Goal: Transaction & Acquisition: Obtain resource

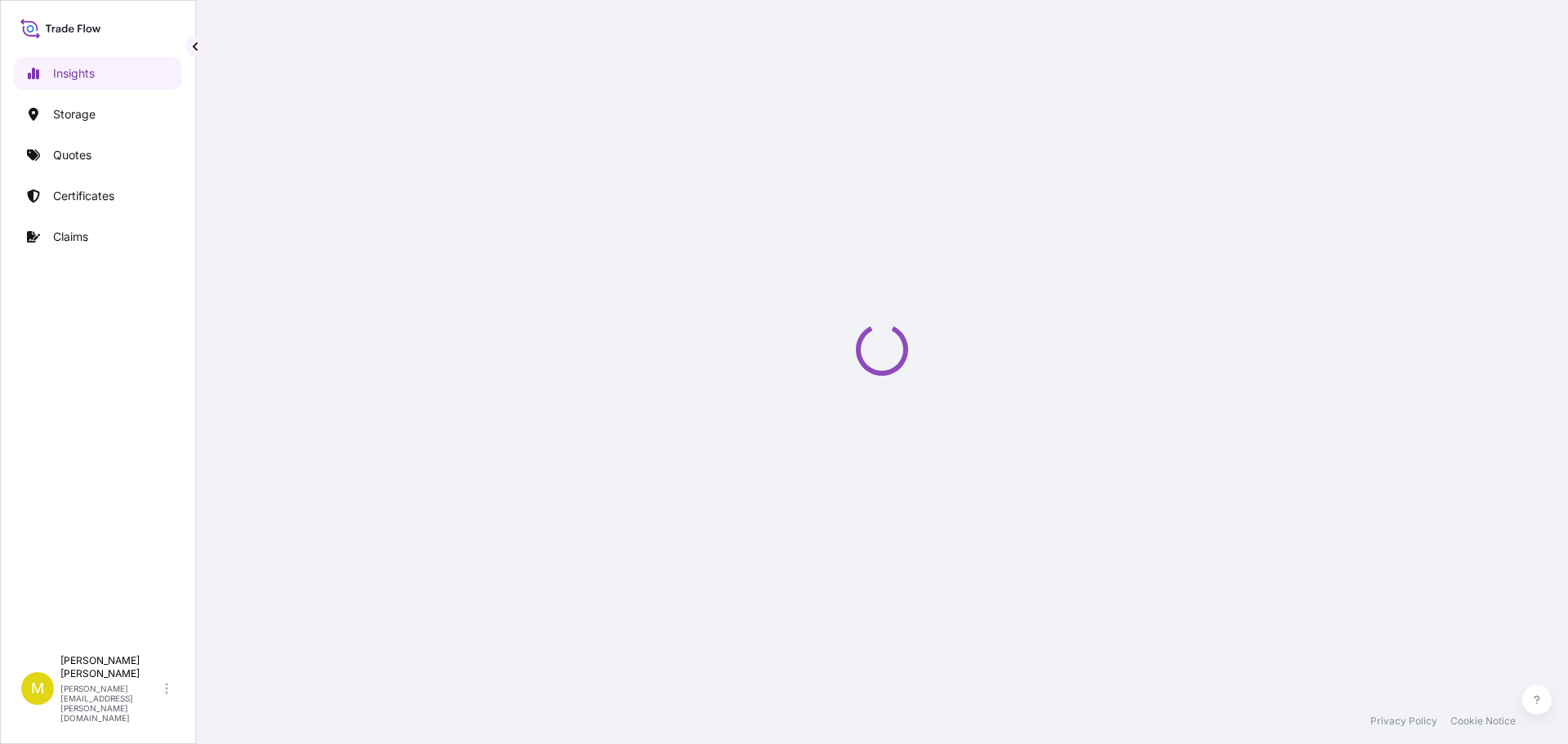
select select "2025"
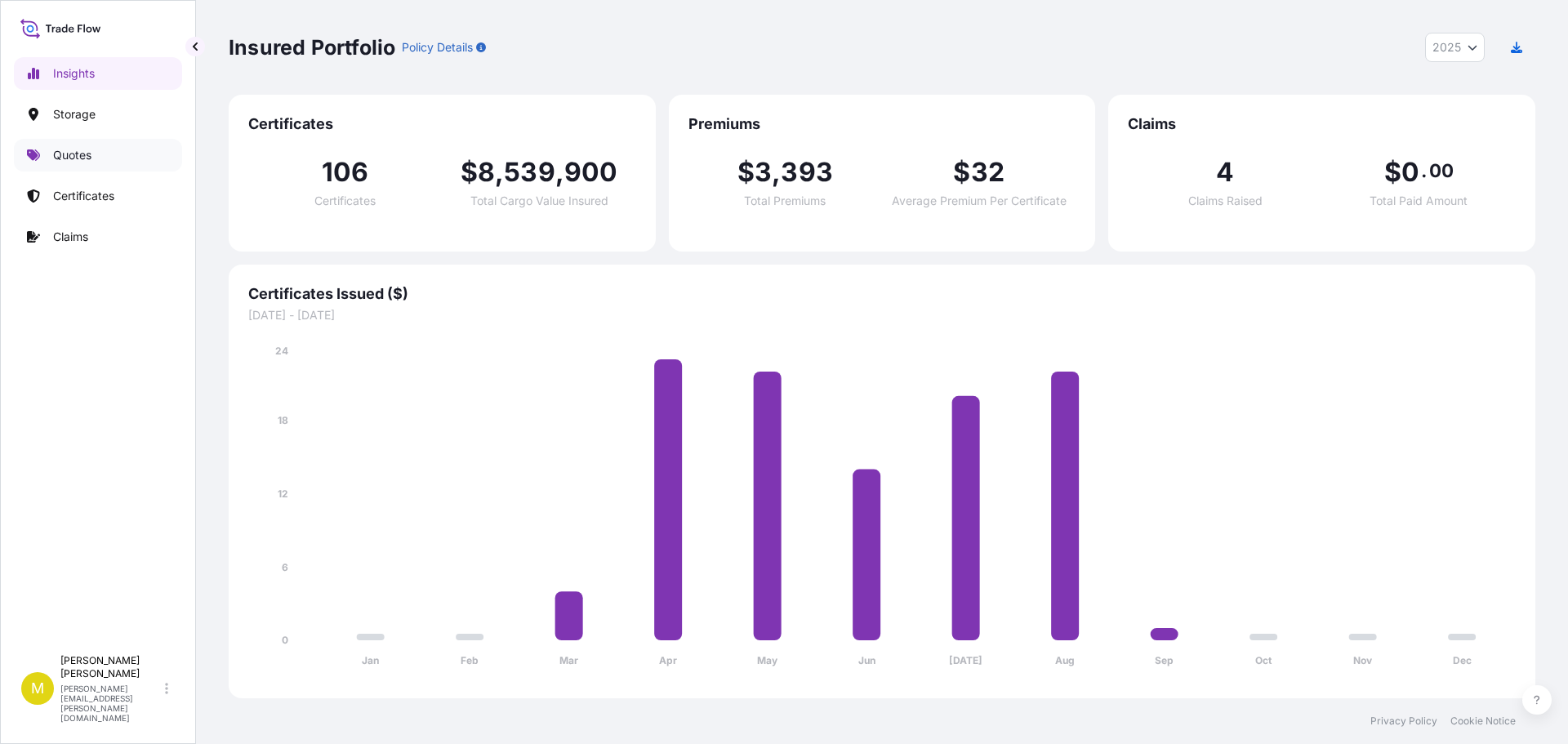
click at [82, 161] on p "Quotes" at bounding box center [72, 155] width 38 height 16
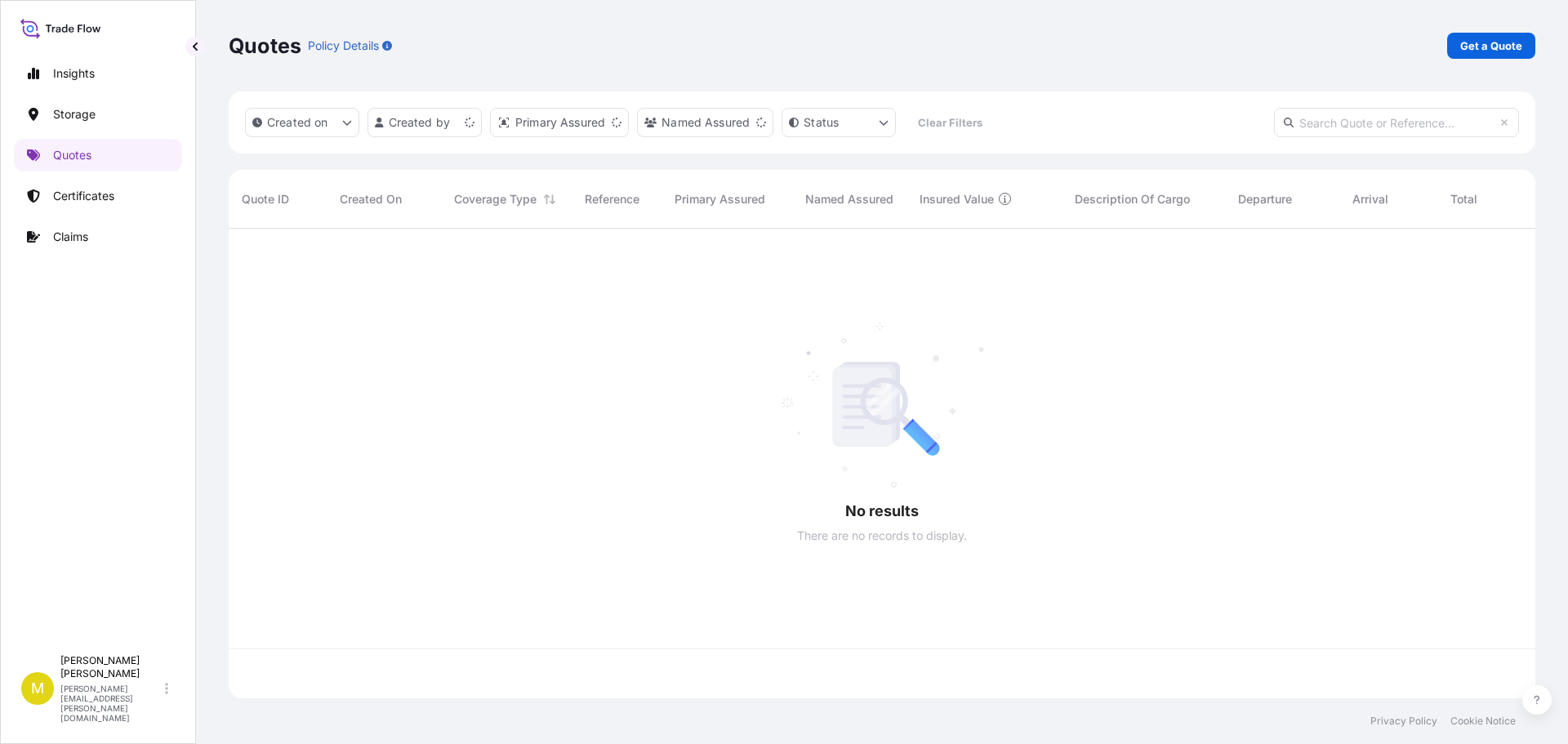
scroll to position [467, 1294]
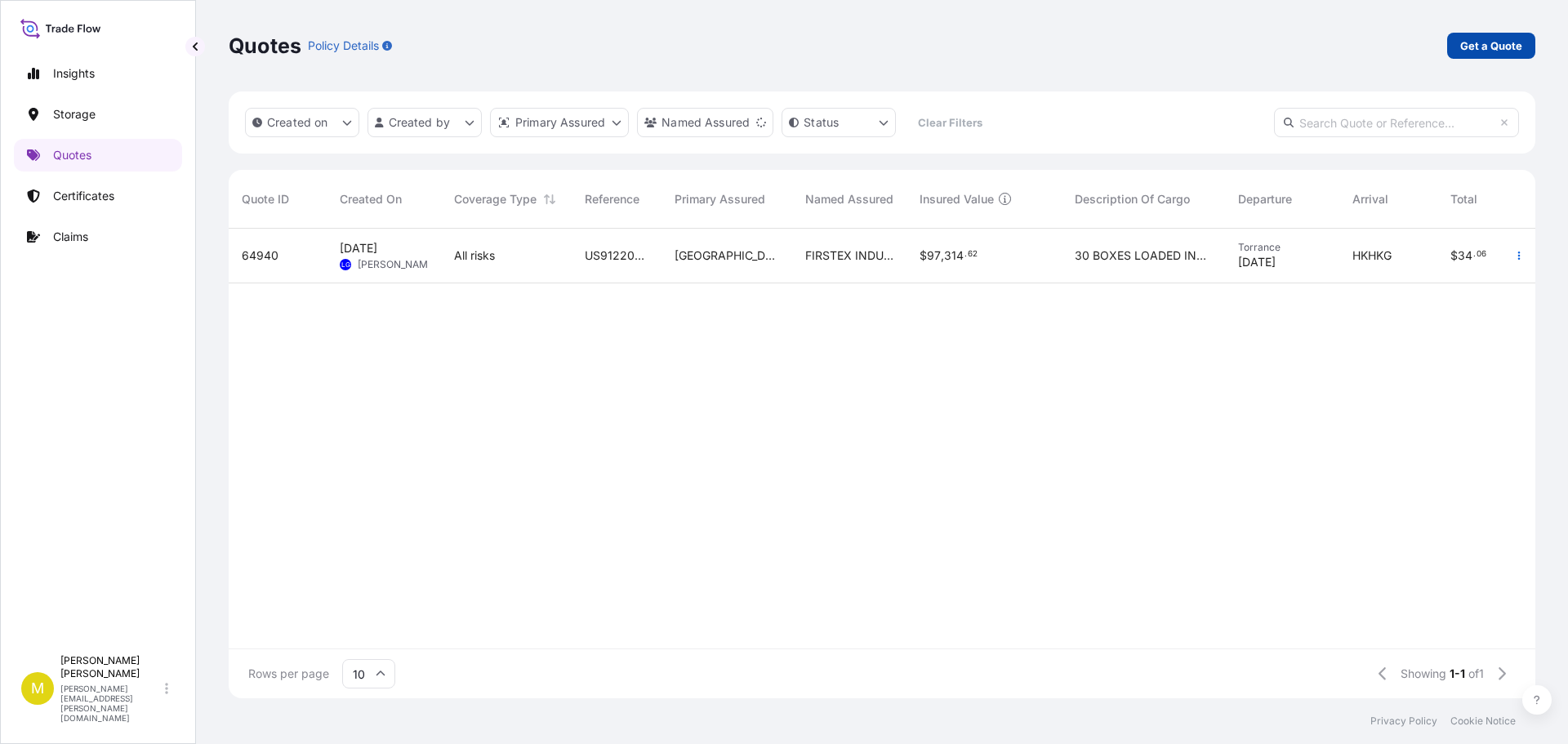
click at [1485, 41] on p "Get a Quote" at bounding box center [1490, 45] width 62 height 16
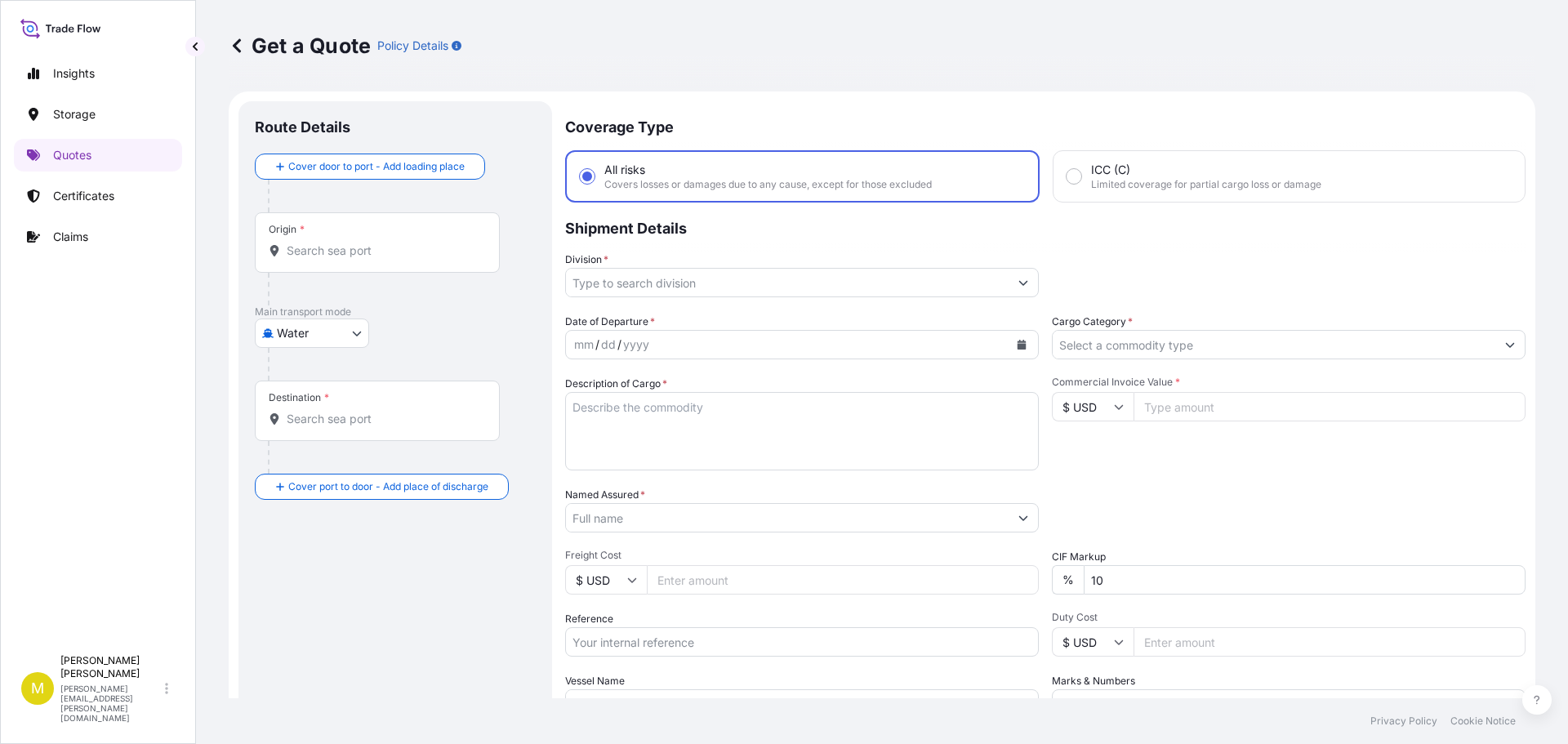
scroll to position [26, 0]
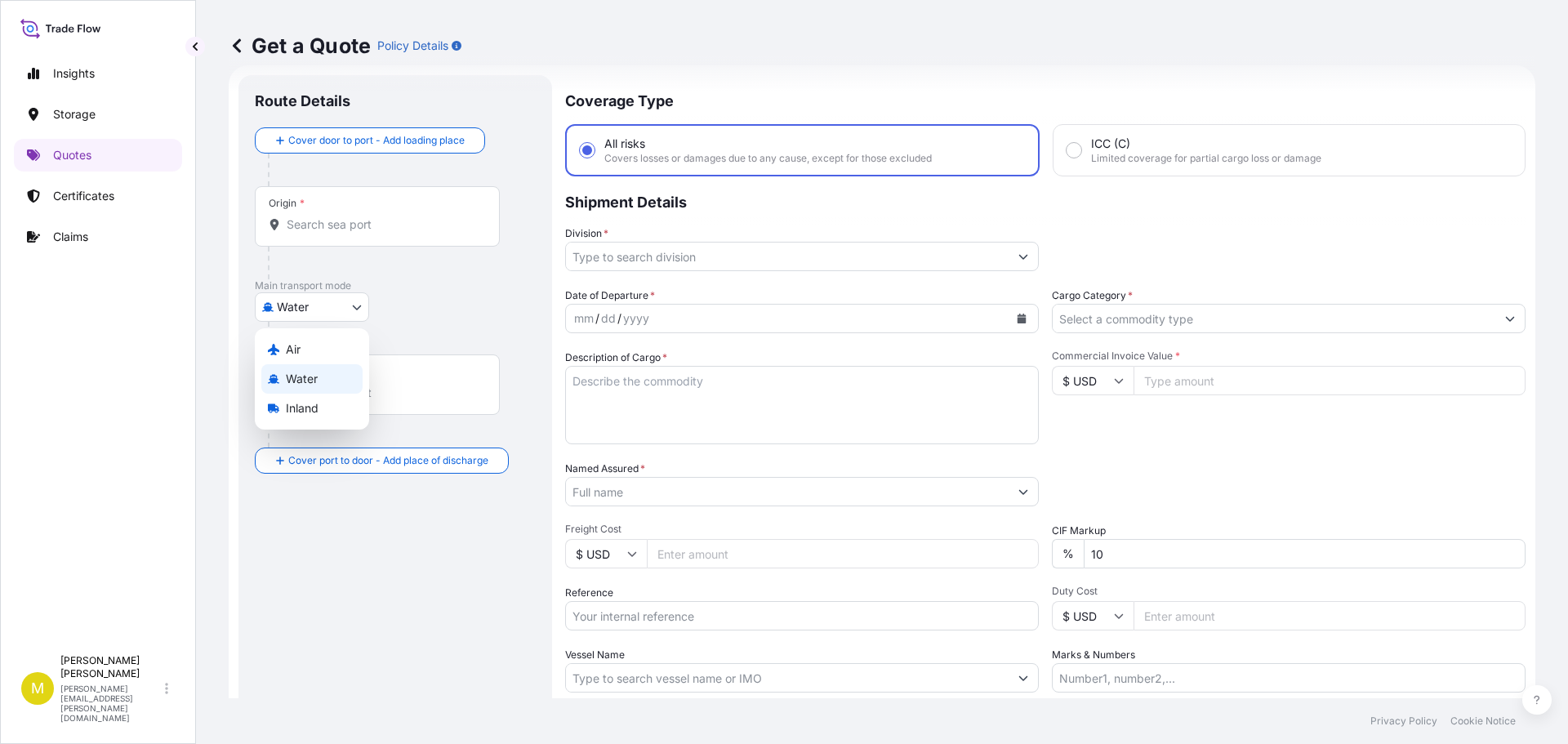
click at [287, 299] on body "Insights Storage Quotes Certificates Claims M [PERSON_NAME] [PERSON_NAME][EMAIL…" at bounding box center [784, 372] width 1568 height 744
click at [305, 406] on span "Inland" at bounding box center [302, 408] width 33 height 16
select select "Inland"
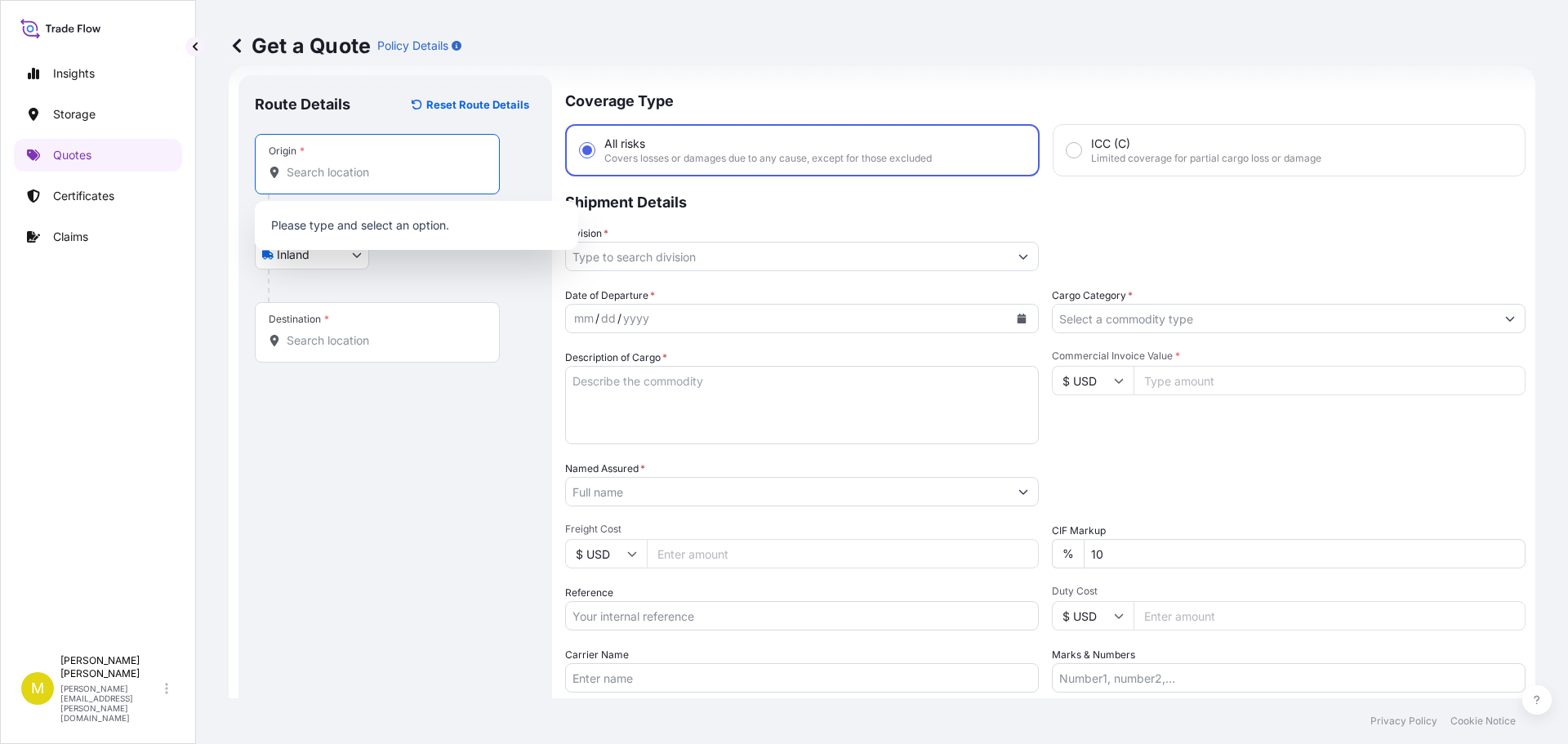
click at [323, 165] on input "Origin *" at bounding box center [383, 172] width 193 height 16
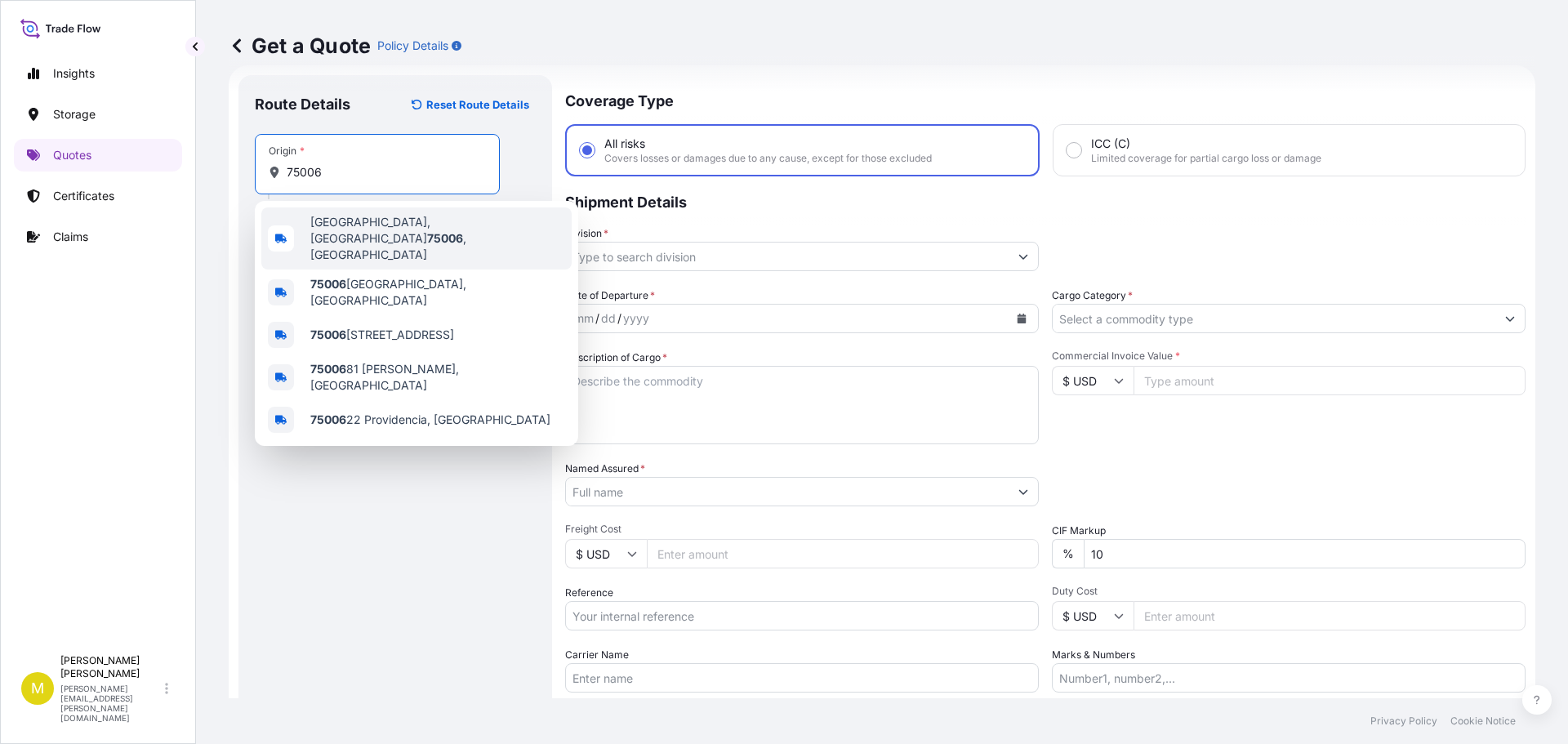
click at [319, 230] on span "[GEOGRAPHIC_DATA]" at bounding box center [437, 238] width 254 height 49
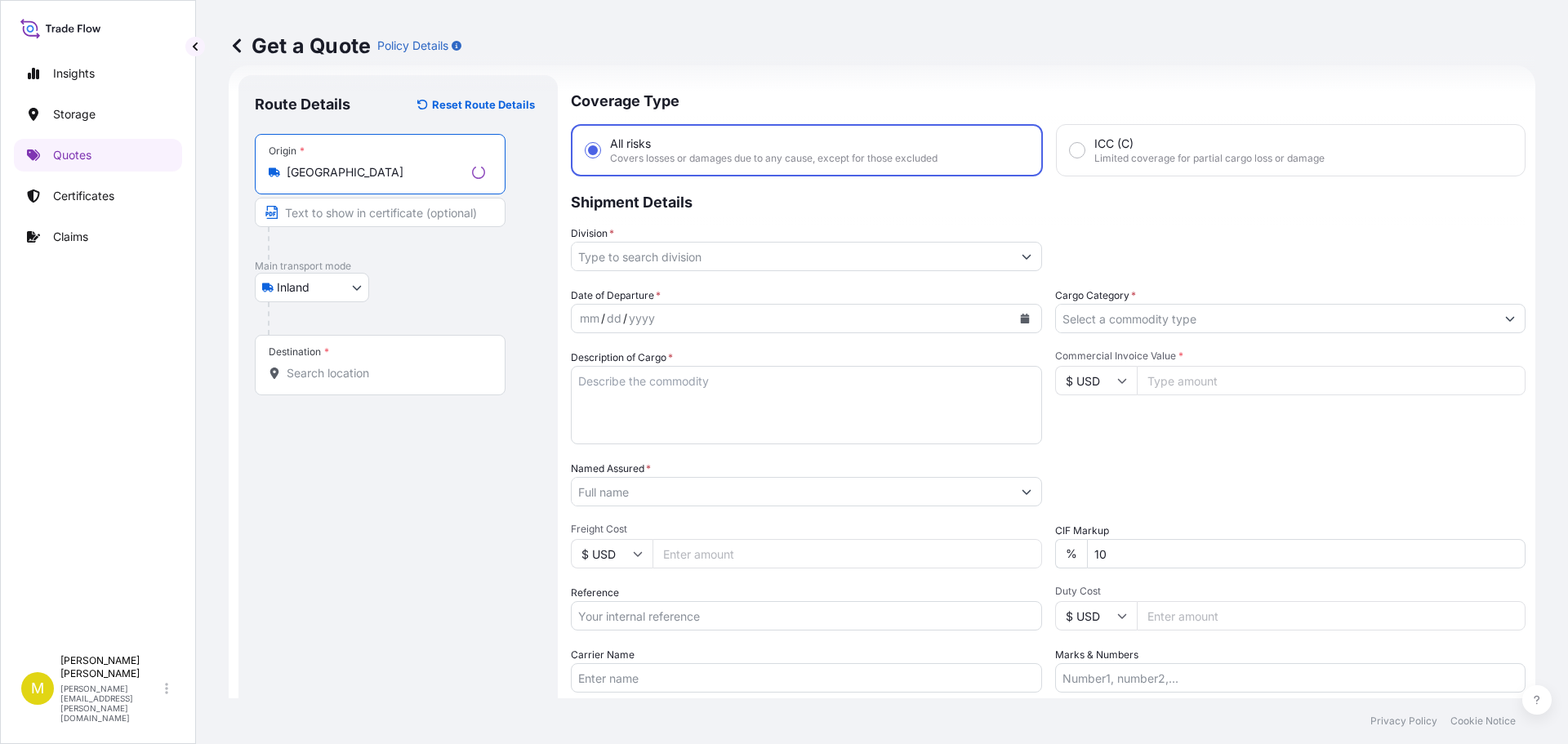
type input "[GEOGRAPHIC_DATA]"
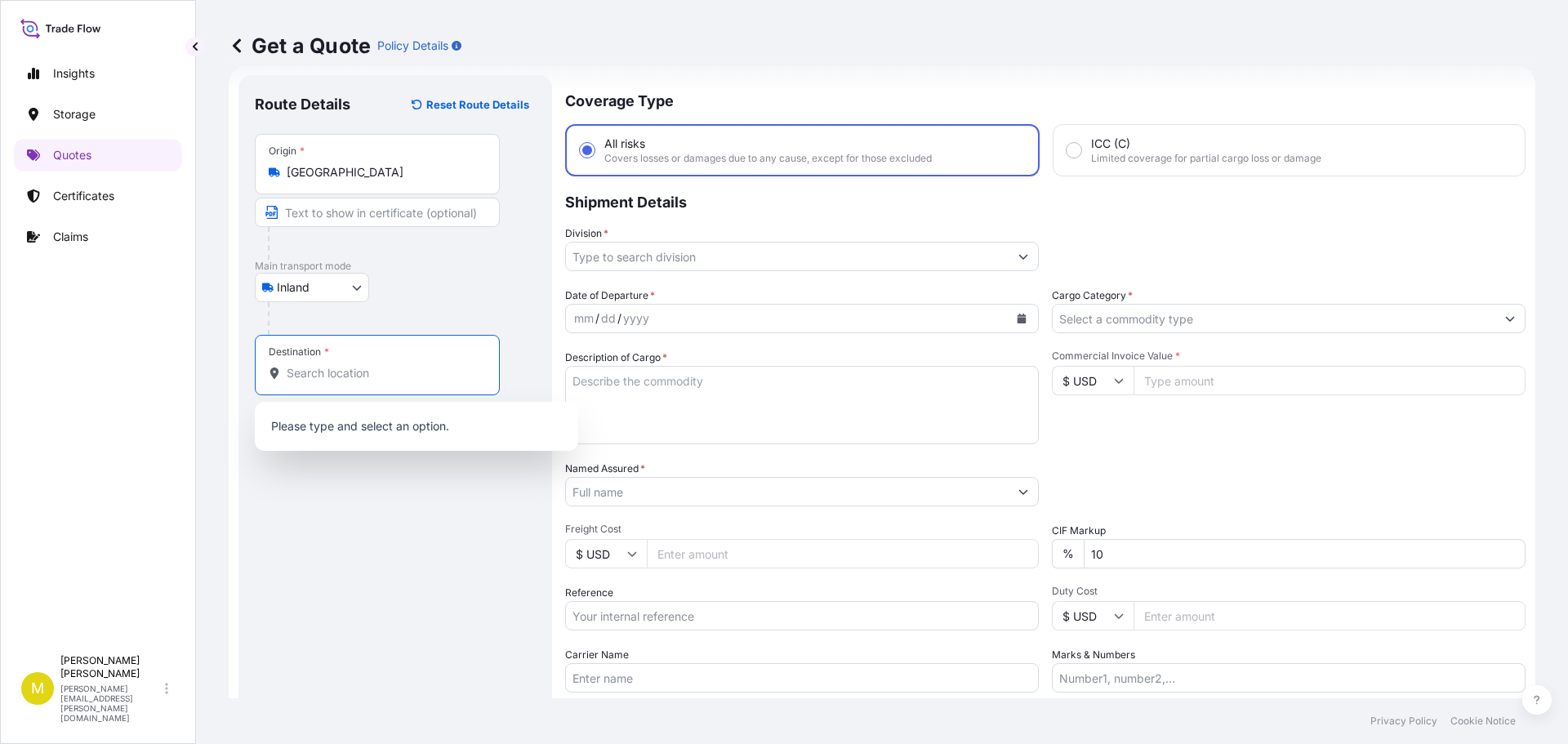
click at [298, 376] on input "Destination *" at bounding box center [383, 373] width 193 height 16
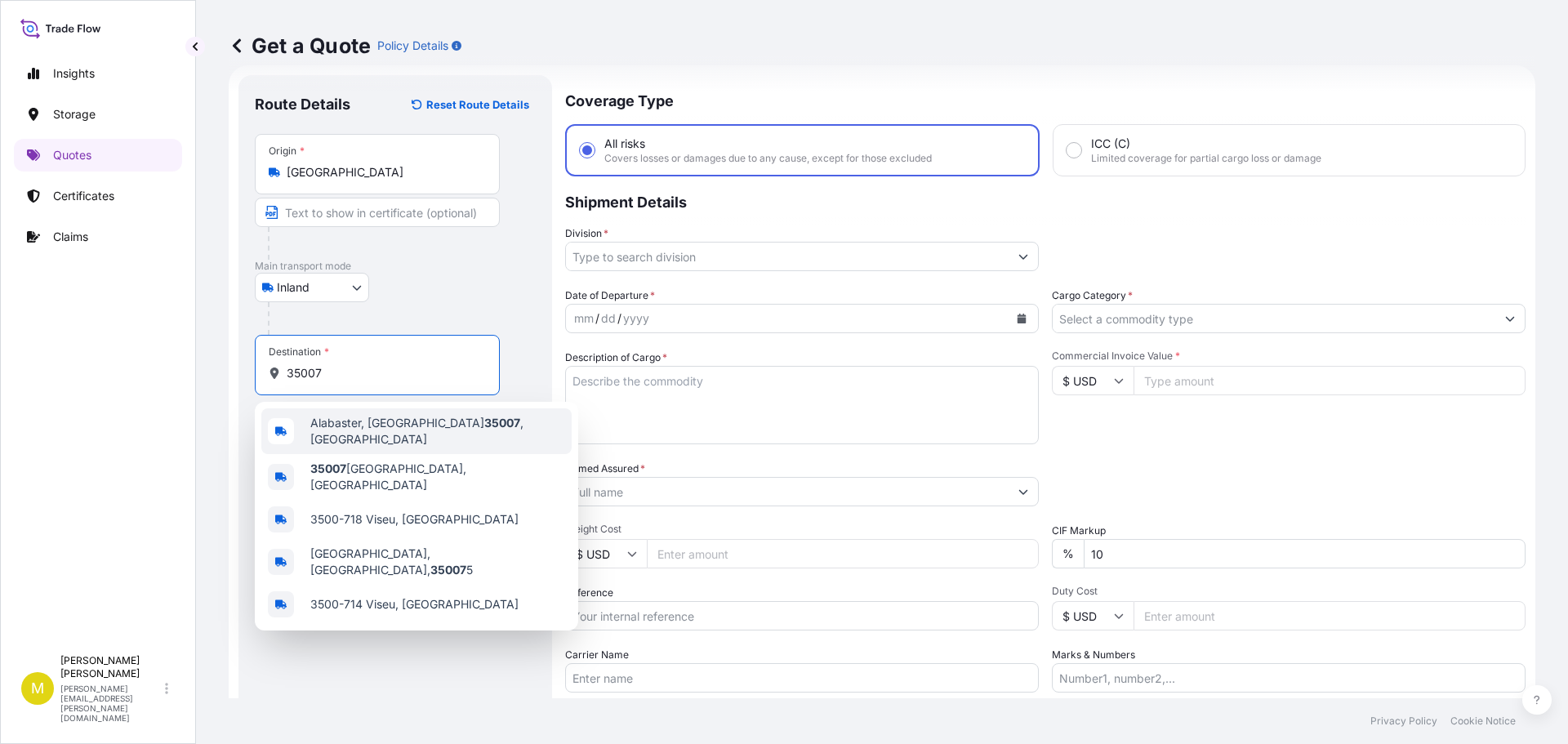
click at [339, 427] on span "Alabaster, AL 35007 , [GEOGRAPHIC_DATA]" at bounding box center [437, 431] width 254 height 33
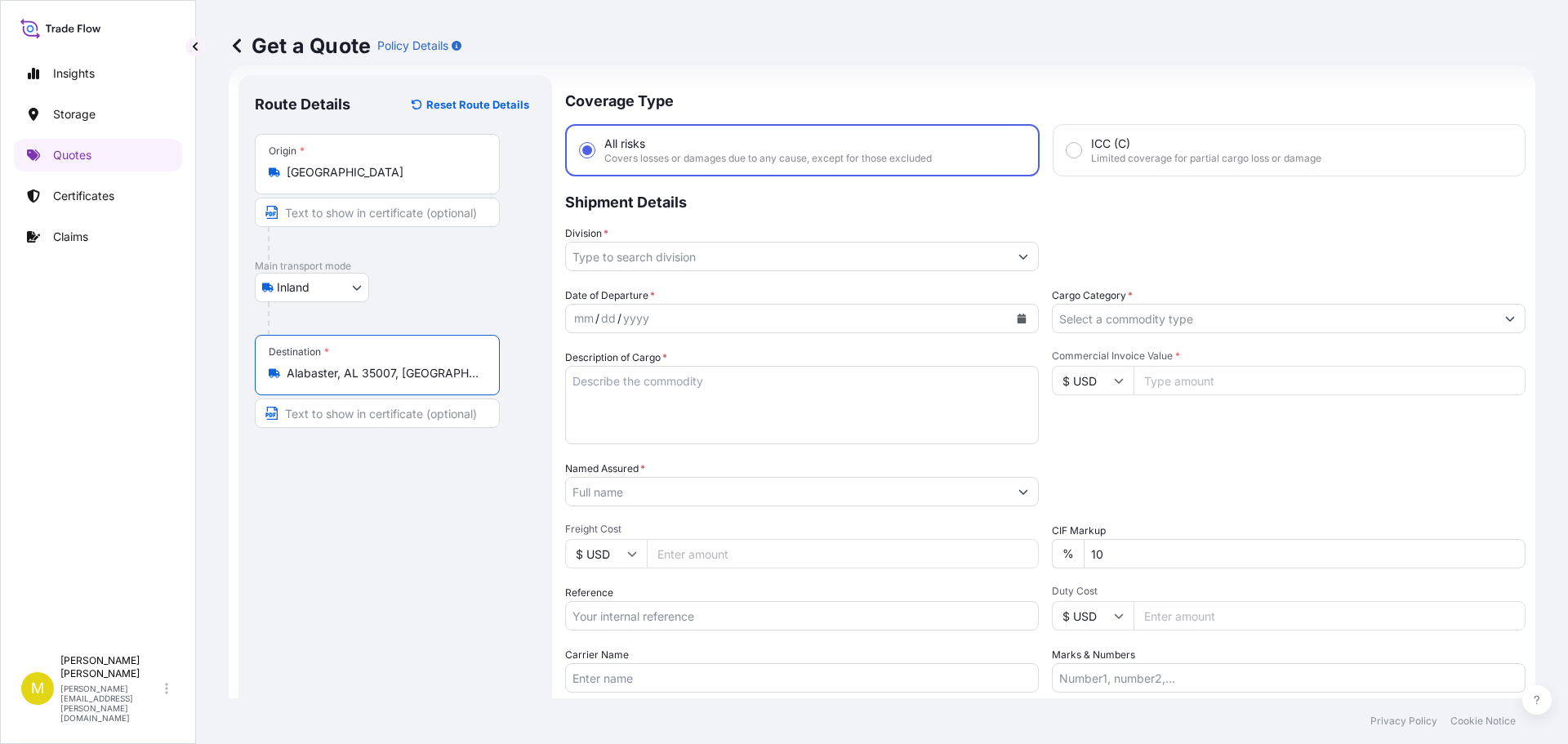
type input "Alabaster, AL 35007, [GEOGRAPHIC_DATA]"
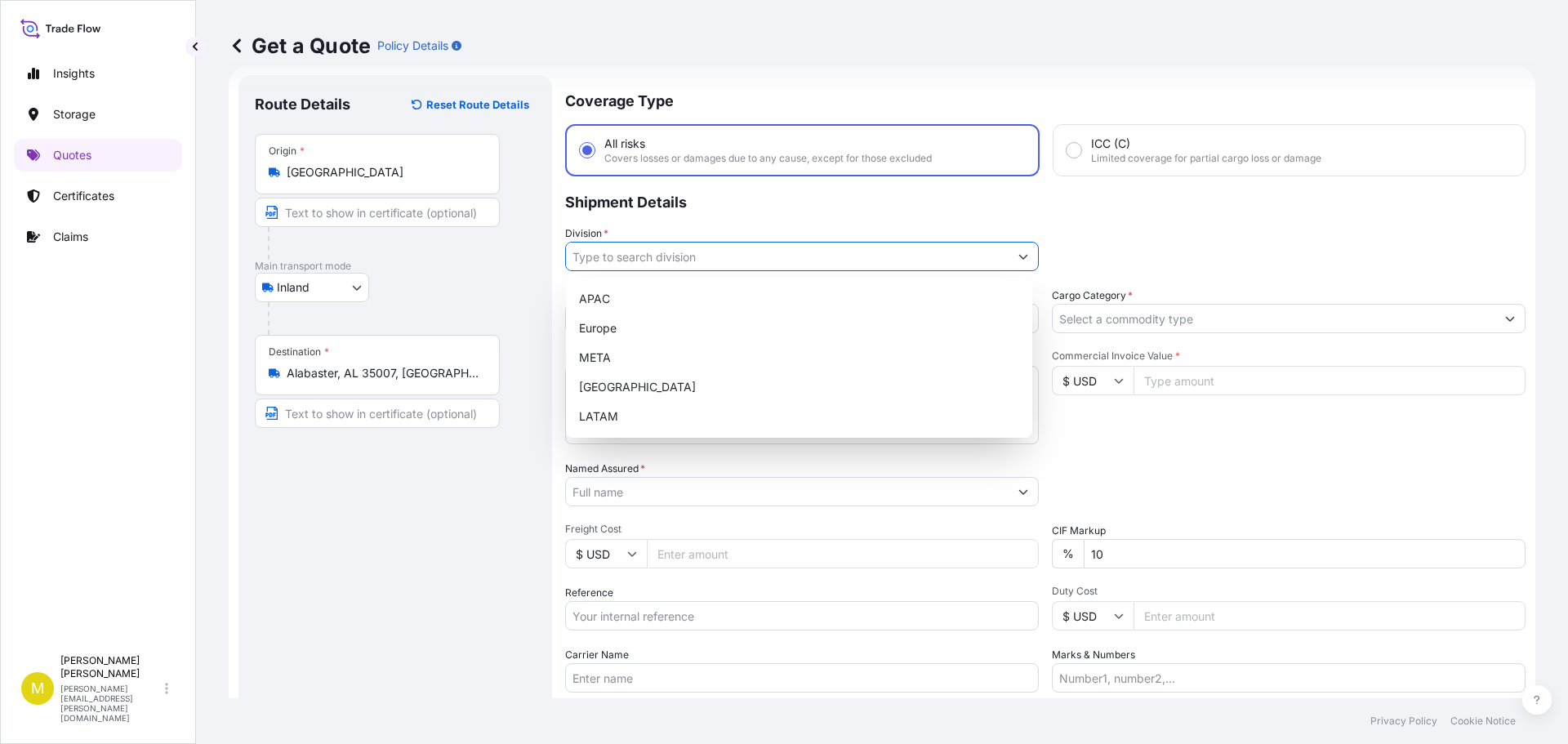
click at [631, 253] on input "Division *" at bounding box center [787, 256] width 443 height 30
click at [623, 397] on div "[GEOGRAPHIC_DATA]" at bounding box center [799, 386] width 453 height 30
type input "[GEOGRAPHIC_DATA]"
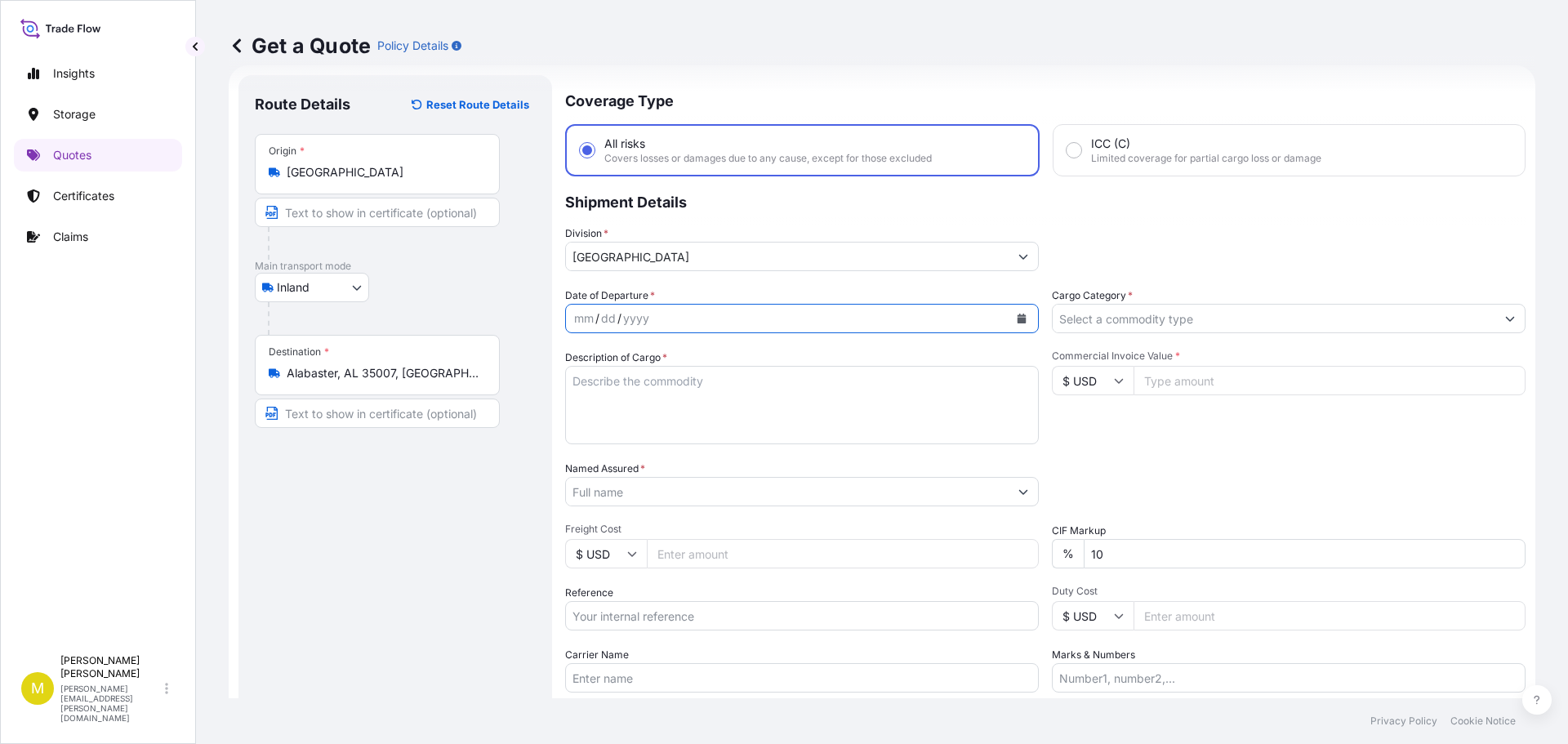
click at [1018, 318] on icon "Calendar" at bounding box center [1022, 319] width 9 height 10
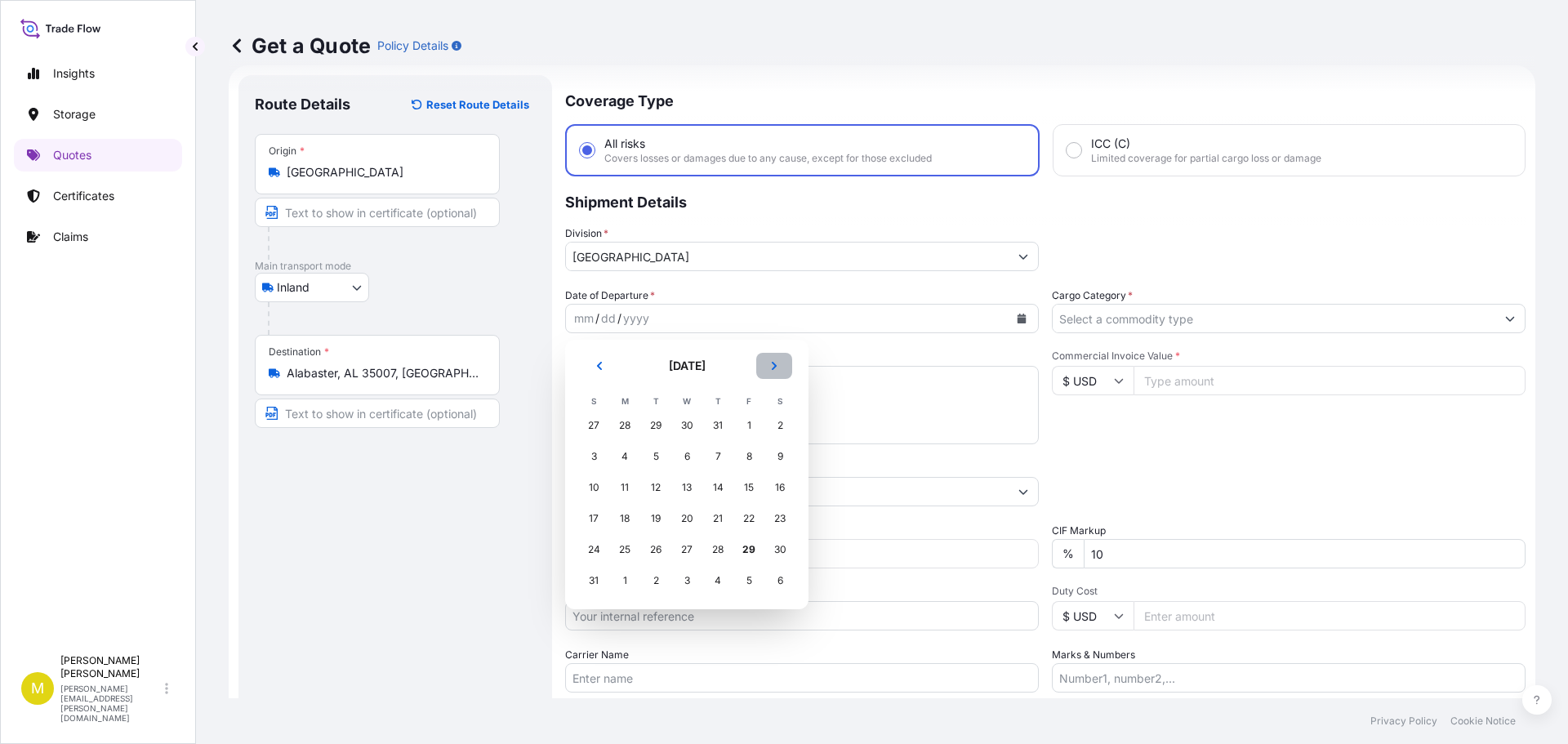
click at [769, 370] on button "Next" at bounding box center [774, 365] width 36 height 26
click at [654, 423] on div "2" at bounding box center [655, 425] width 30 height 30
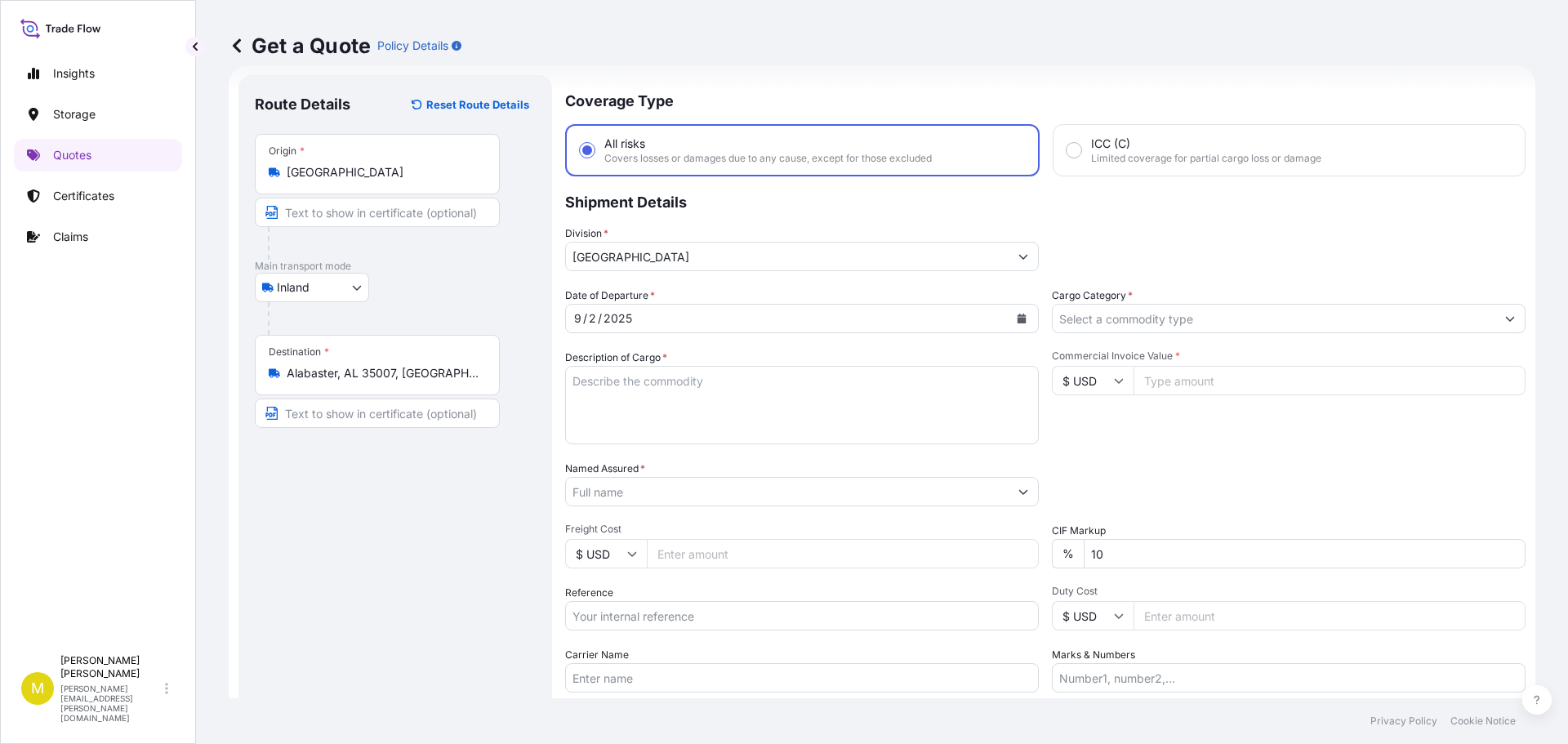
click at [660, 404] on textarea "Description of Cargo *" at bounding box center [801, 405] width 473 height 79
paste textarea "1 SKID @ 642 LBS, 7 BOXES & 1 GAYLOARD @ 186 LBS, FURNITURE"
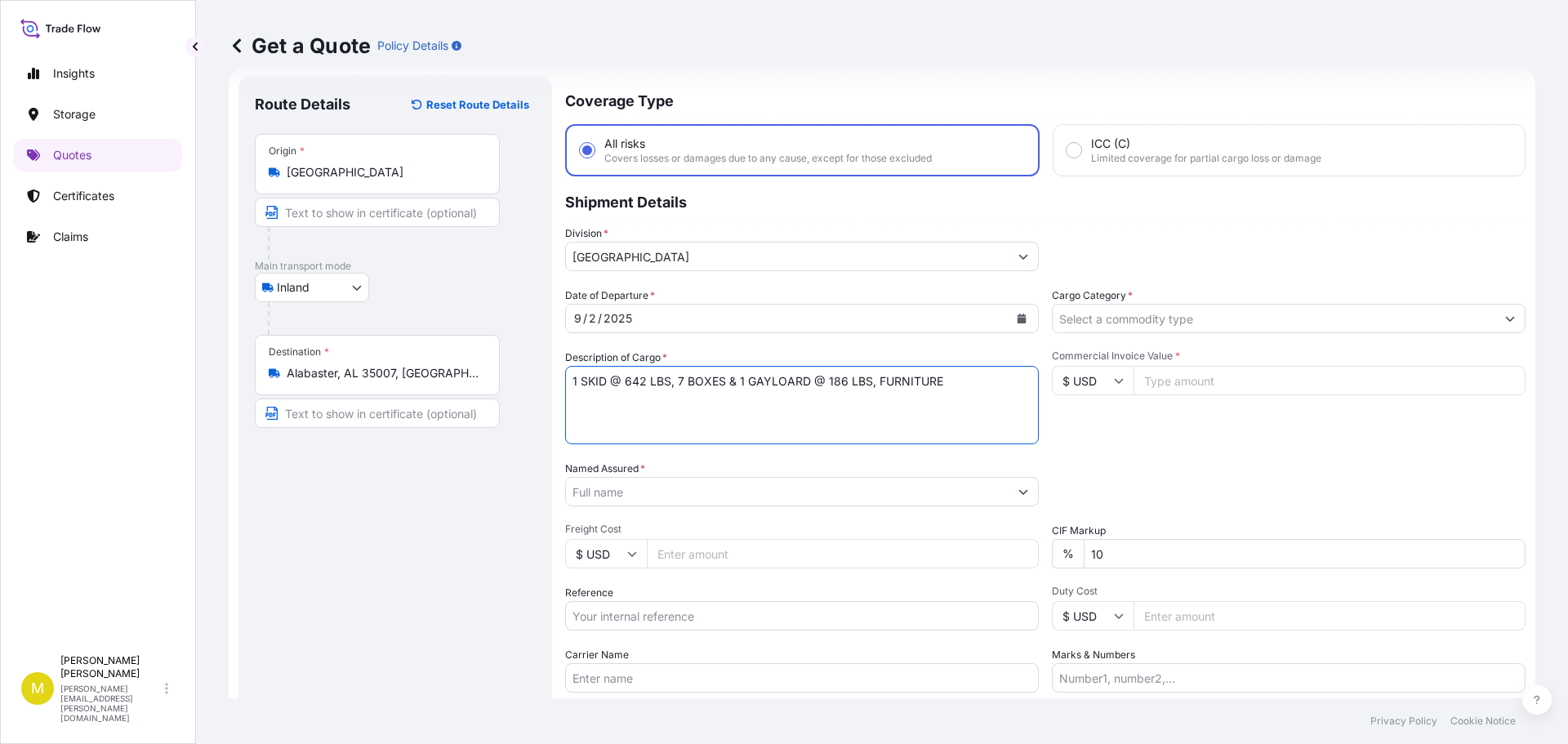
click at [638, 383] on textarea "1 SKID @ 642 LBS, 7 BOXES & 1 GAYLOARD @ 186 LBS, FURNITURE" at bounding box center [801, 405] width 473 height 79
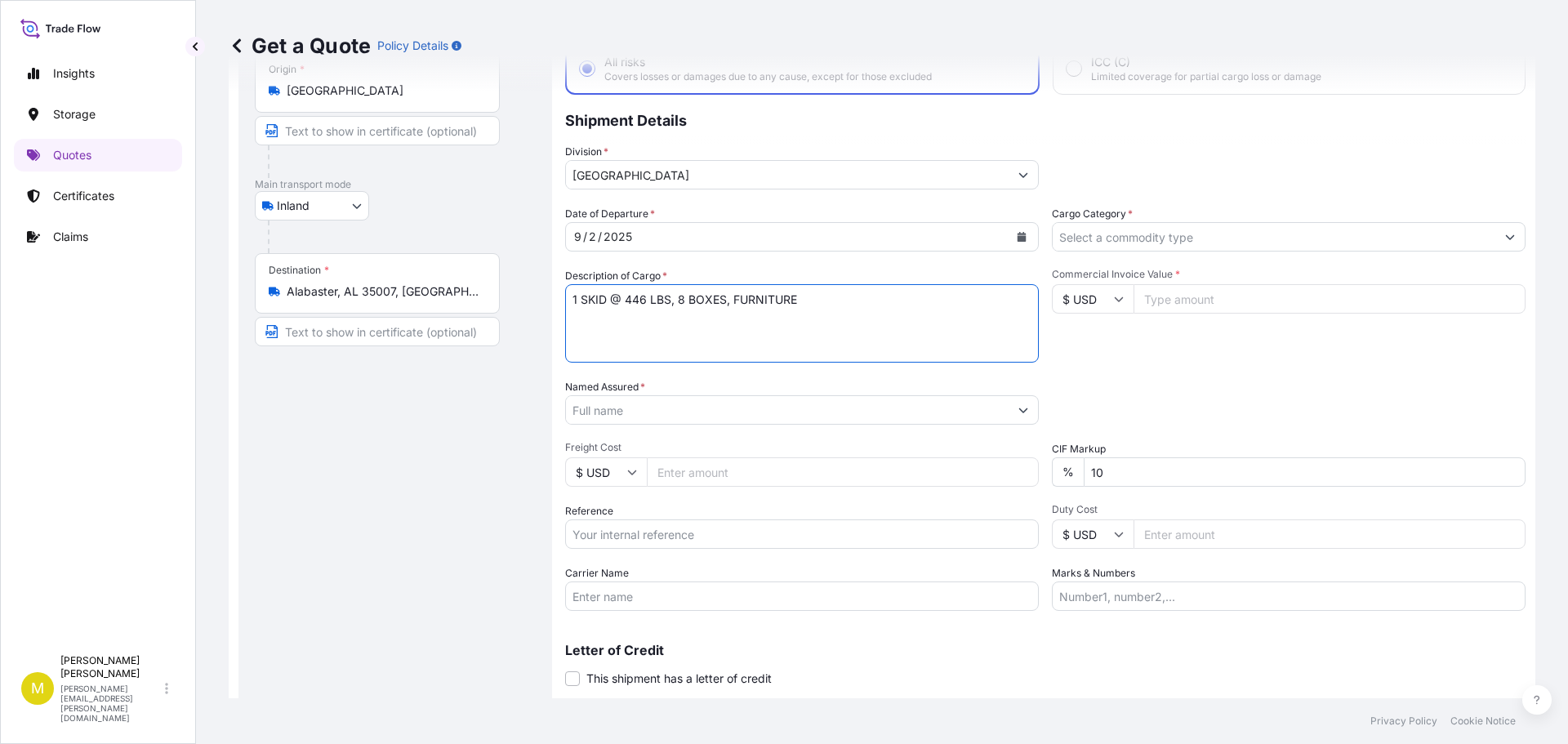
type textarea "1 SKID @ 446 LBS, 8 BOXES, FURNITURE"
click at [715, 421] on input "Named Assured *" at bounding box center [787, 410] width 443 height 30
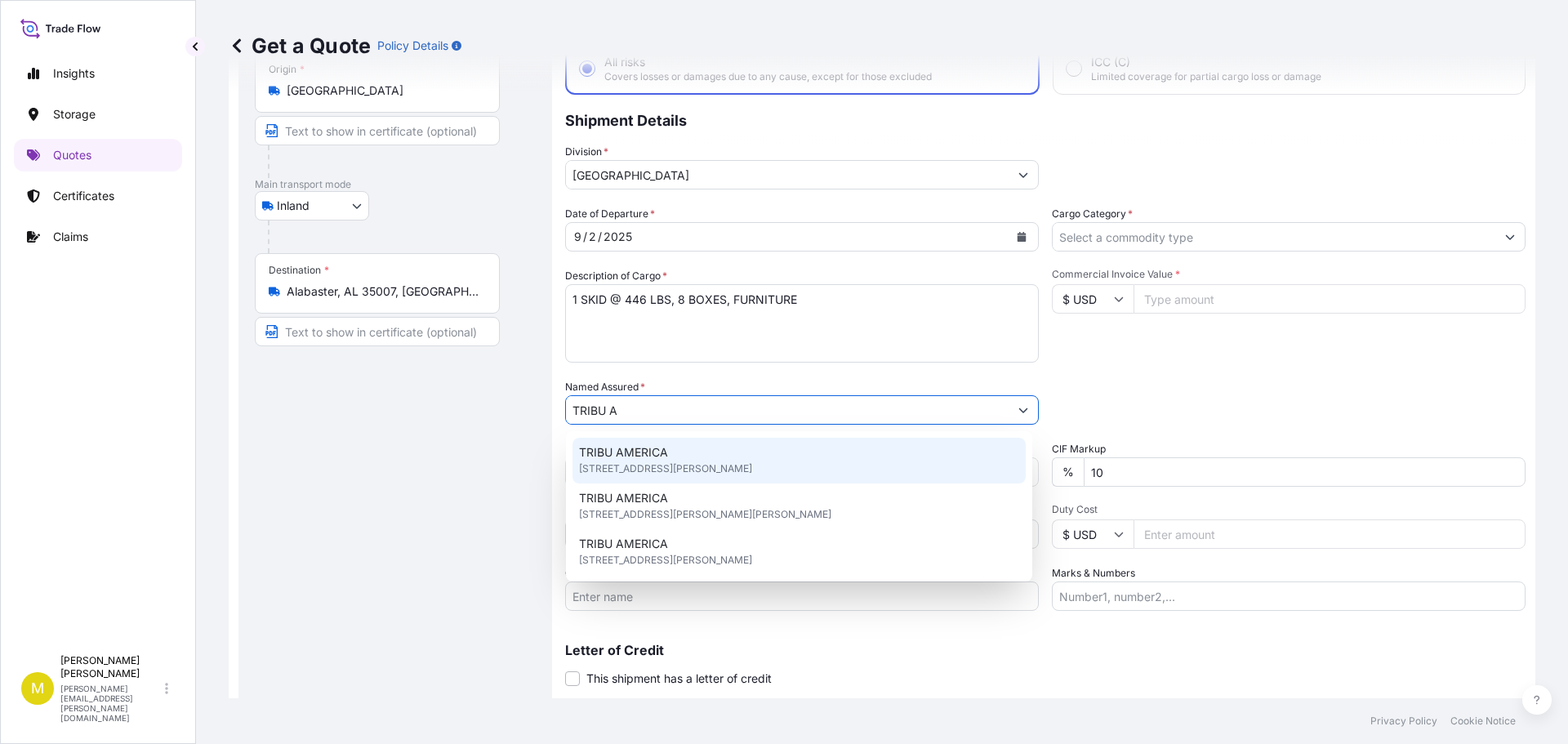
click at [707, 468] on span "[STREET_ADDRESS][PERSON_NAME]" at bounding box center [665, 468] width 173 height 16
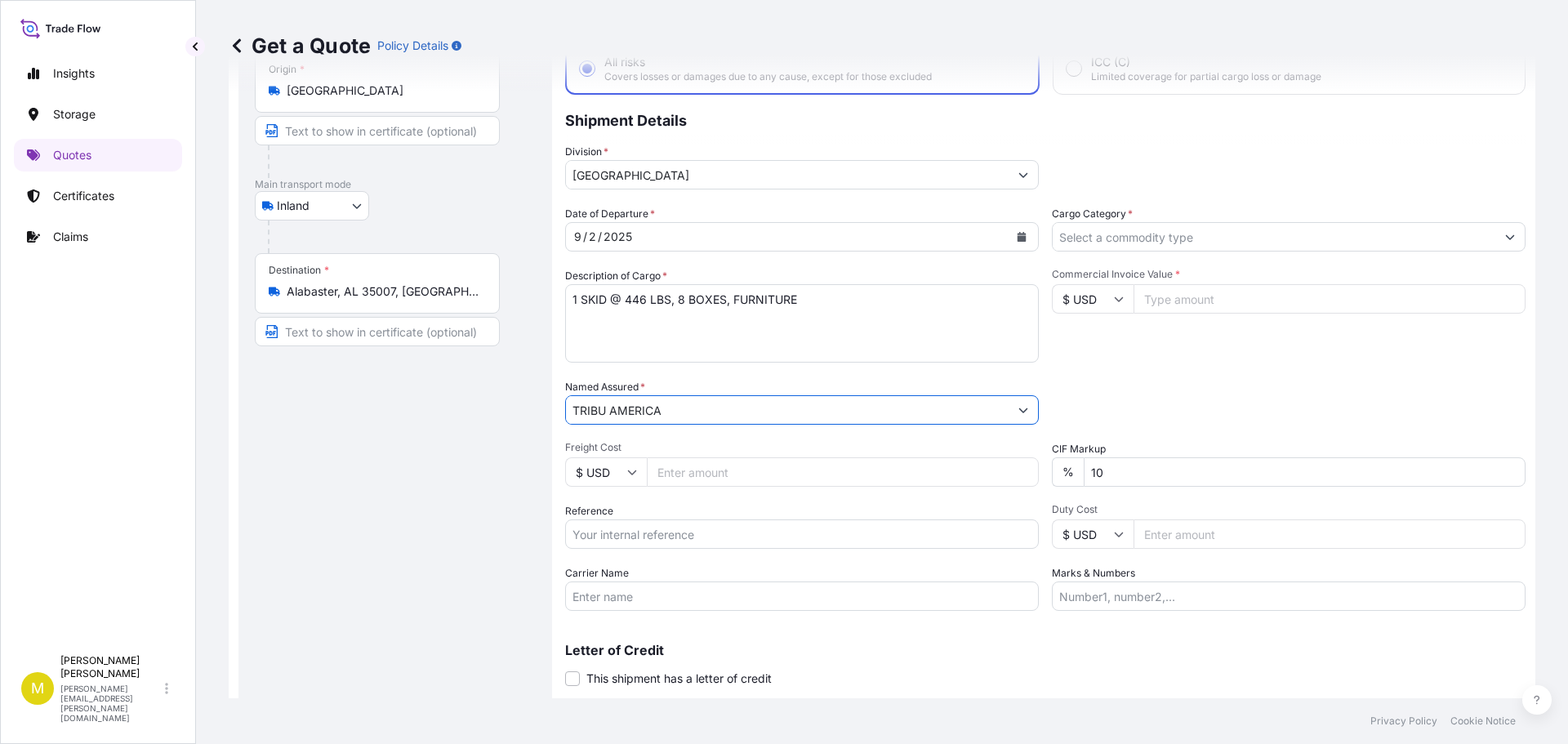
type input "TRIBU AMERICA"
click at [737, 472] on input "Freight Cost" at bounding box center [843, 472] width 392 height 30
type input "537.16"
click at [699, 530] on input "Reference" at bounding box center [801, 533] width 473 height 30
type input "US91620879208"
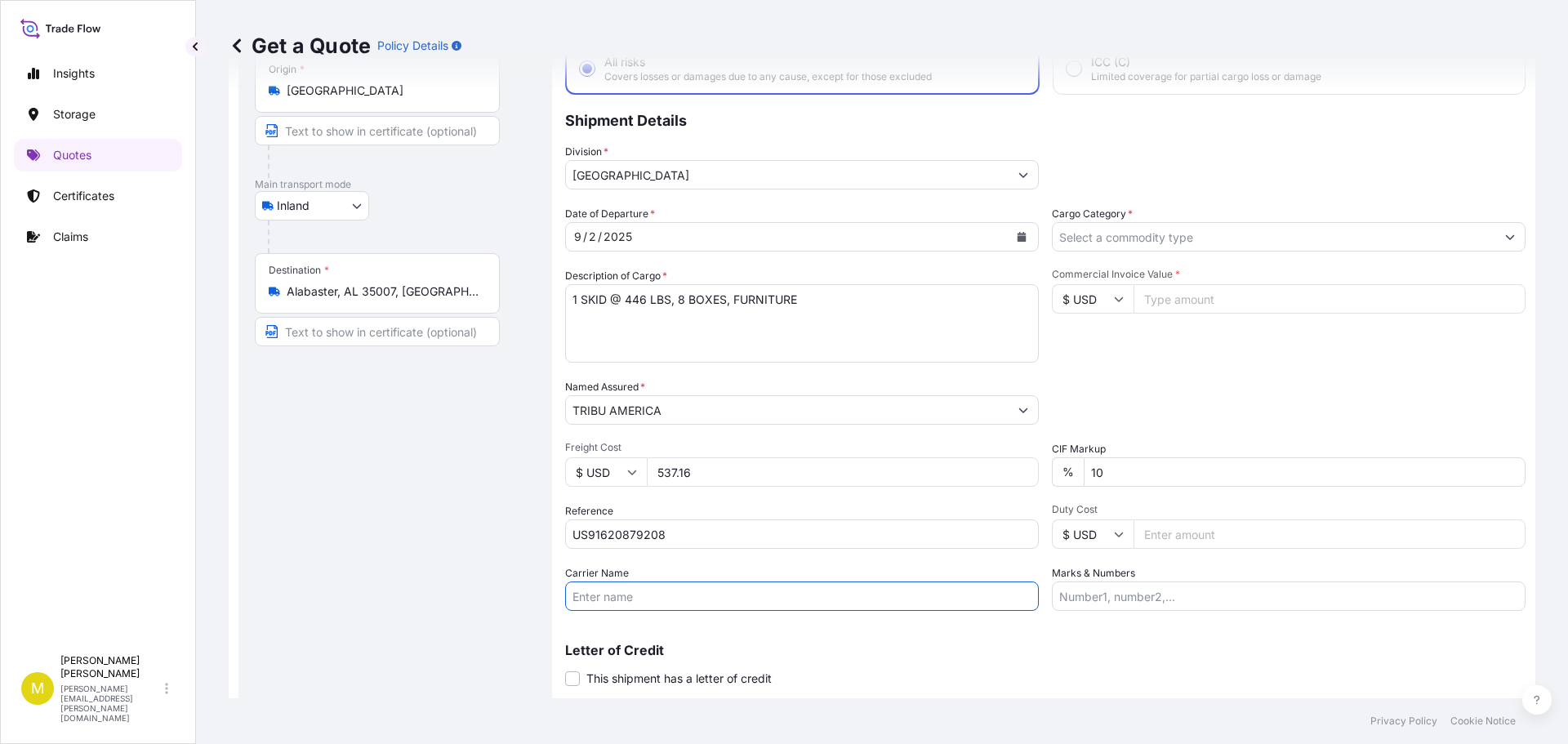
click at [708, 594] on input "Carrier Name" at bounding box center [801, 596] width 473 height 30
drag, startPoint x: 702, startPoint y: 599, endPoint x: 792, endPoint y: 605, distance: 90.2
click at [789, 605] on input "[PERSON_NAME] - PRO# 147-0544485" at bounding box center [801, 596] width 473 height 30
type input "[PERSON_NAME] - PRO# 147-0744901"
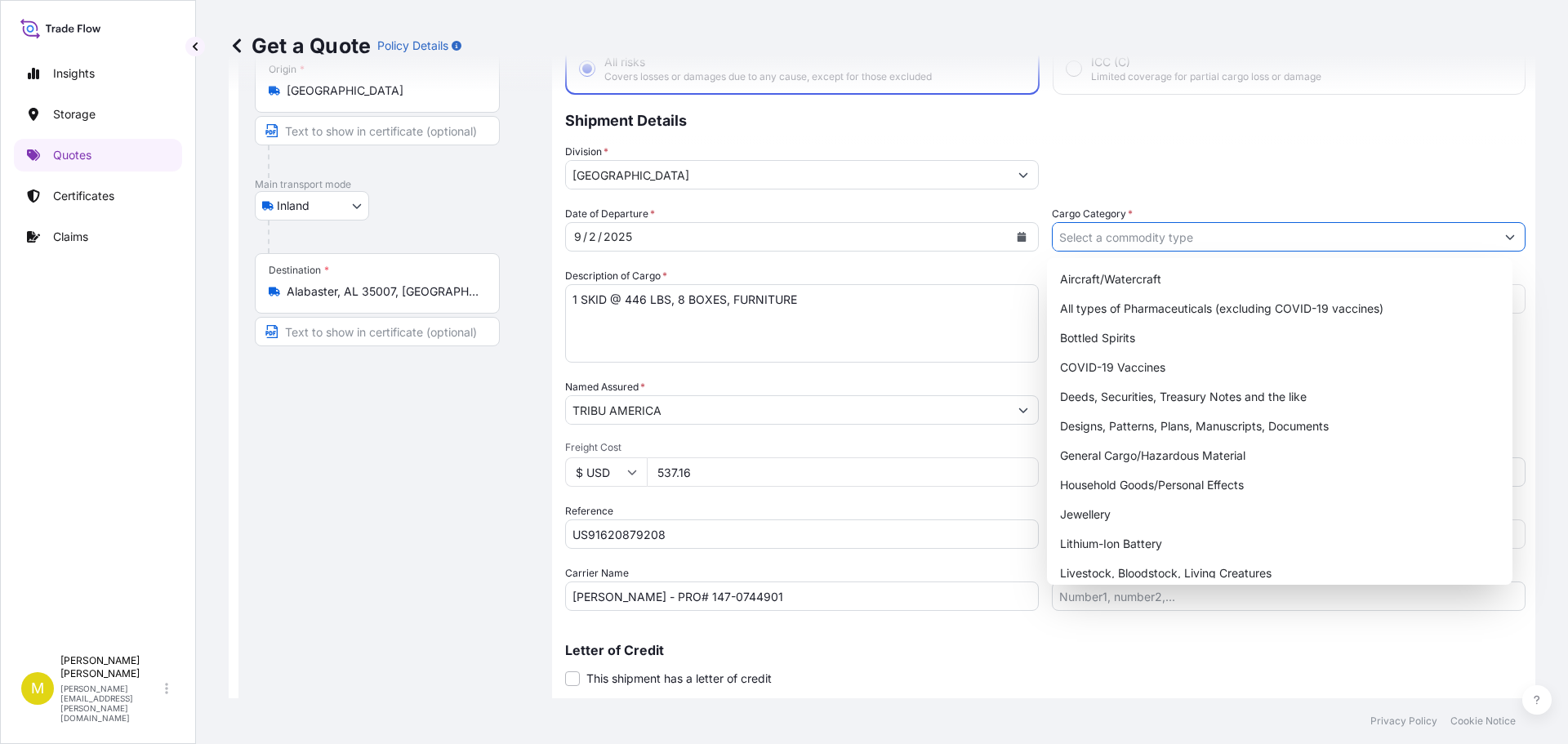
click at [1174, 238] on input "Cargo Category *" at bounding box center [1274, 237] width 443 height 30
click at [1124, 451] on div "General Cargo/Hazardous Material" at bounding box center [1280, 456] width 453 height 30
type input "General Cargo/Hazardous Material"
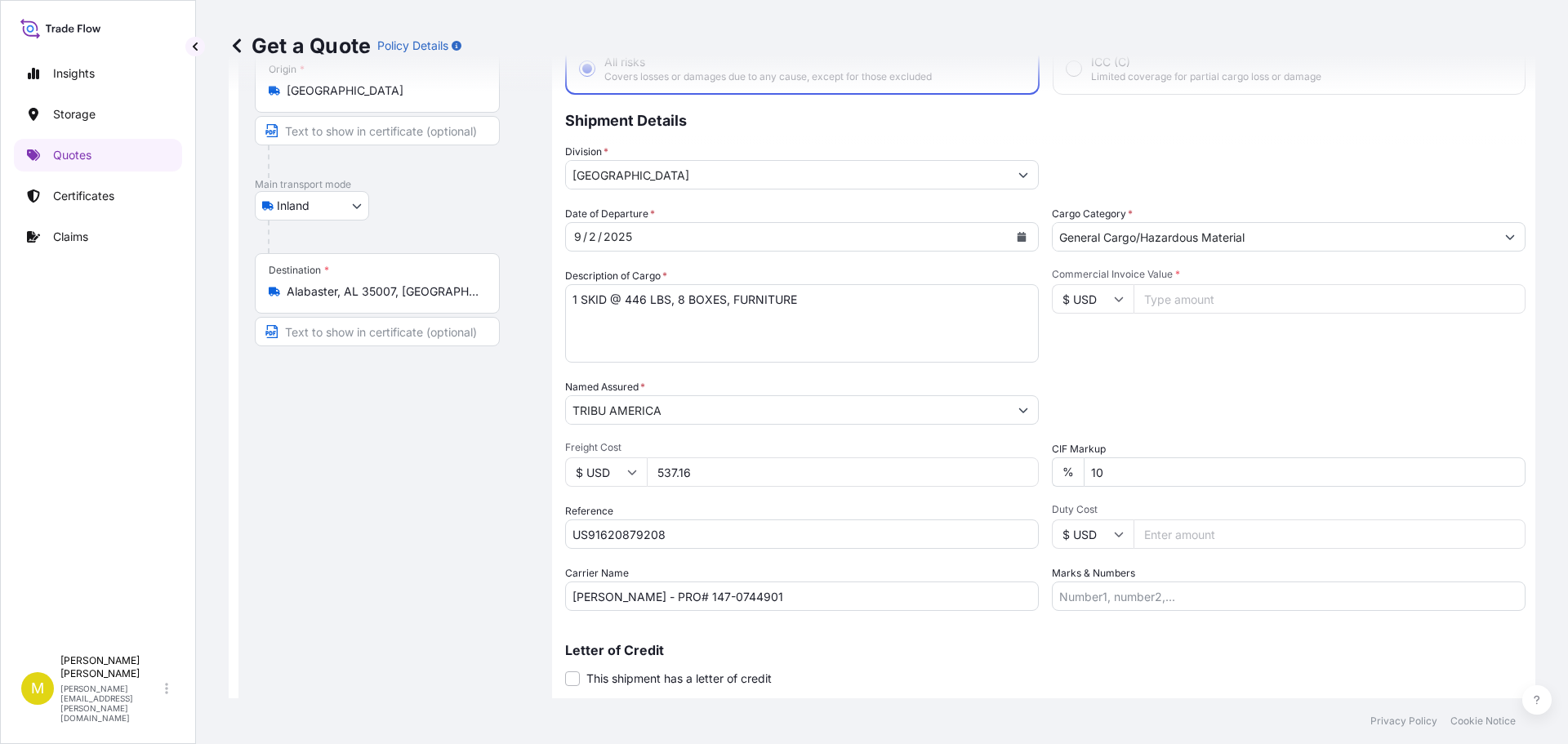
click at [1172, 293] on input "Commercial Invoice Value *" at bounding box center [1330, 298] width 392 height 30
type input "3540.00"
click at [1183, 427] on div "Date of Departure * [DATE] Cargo Category * General Cargo/Hazardous Material De…" at bounding box center [1045, 408] width 960 height 405
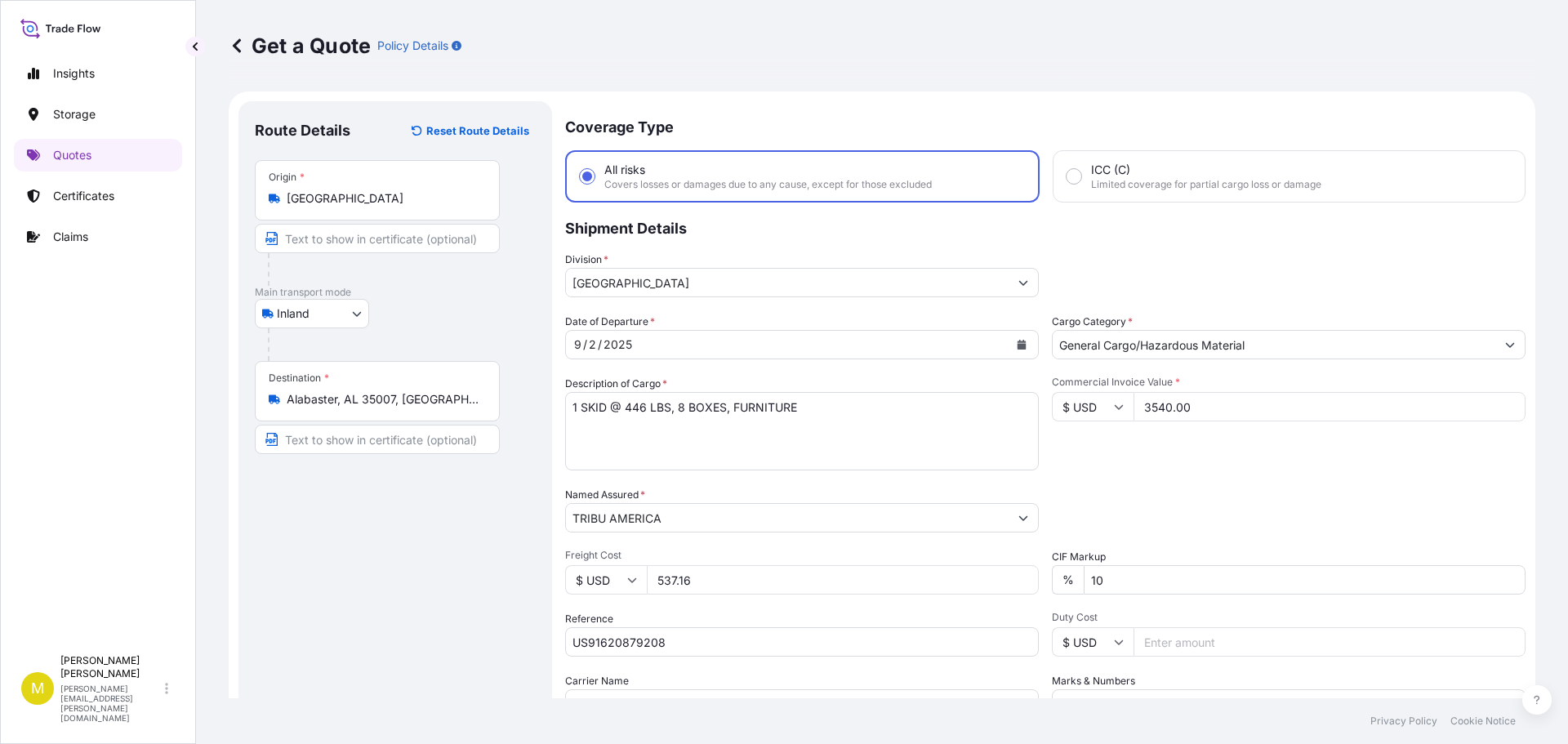
scroll to position [152, 0]
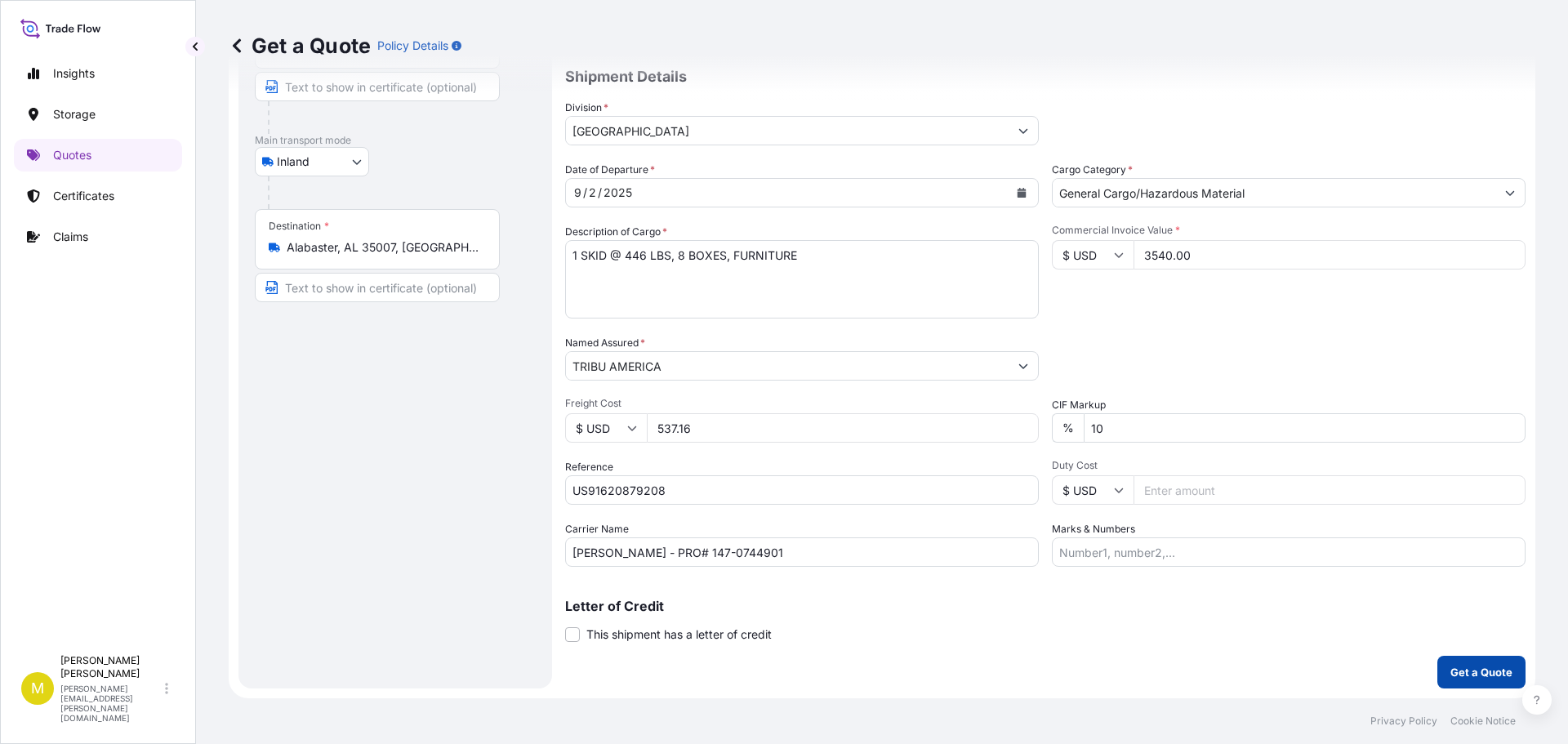
click at [1479, 676] on p "Get a Quote" at bounding box center [1481, 671] width 62 height 16
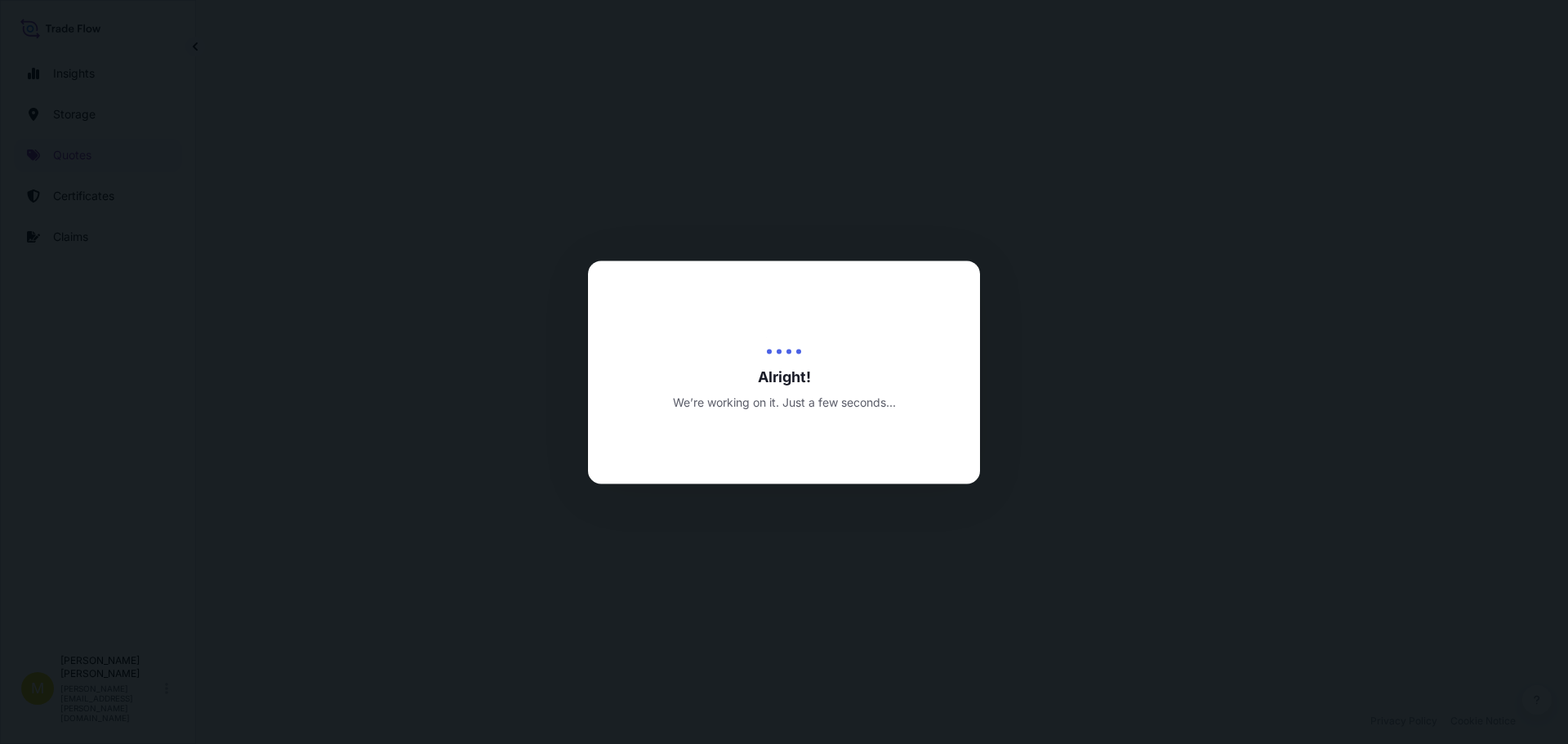
select select "Inland"
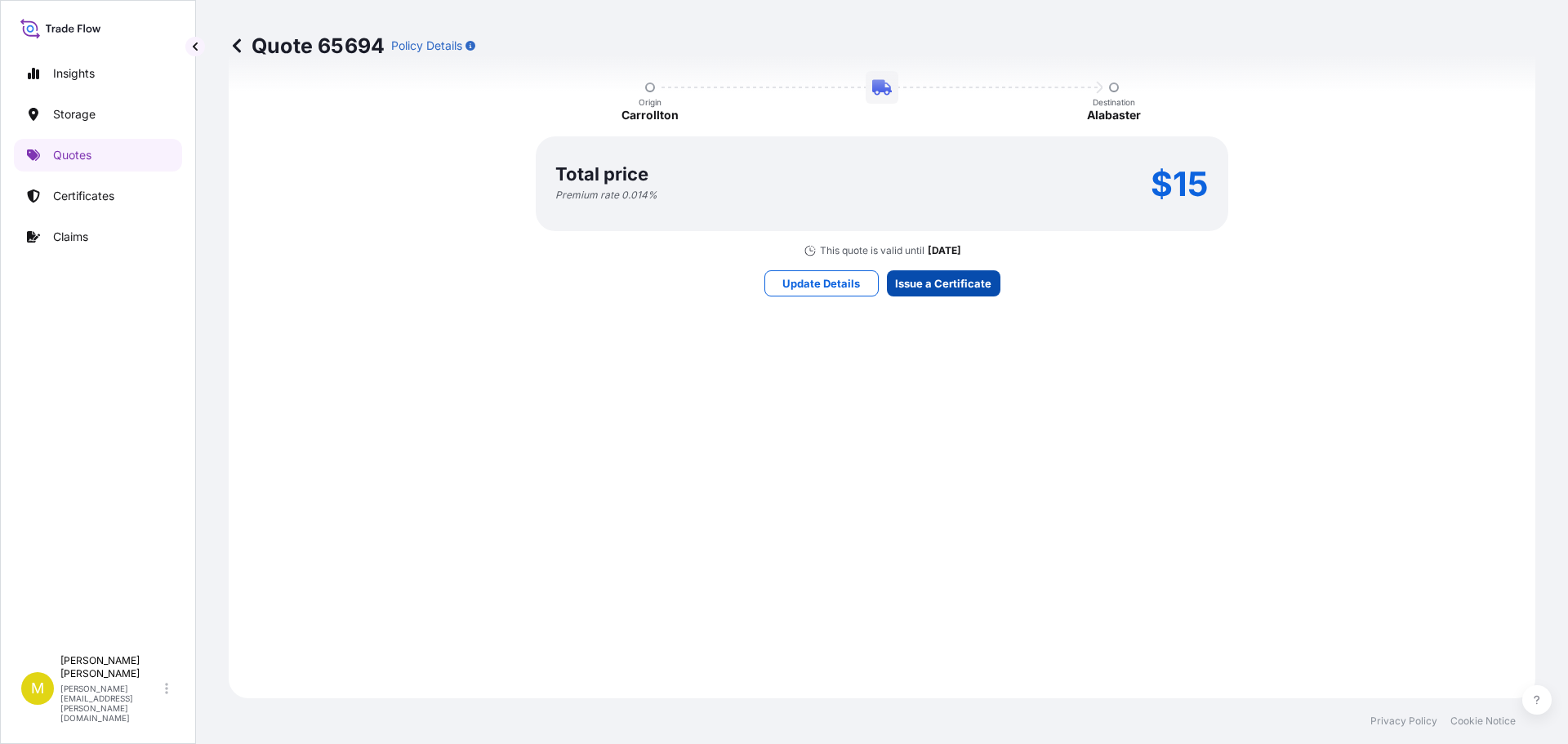
scroll to position [2351, 0]
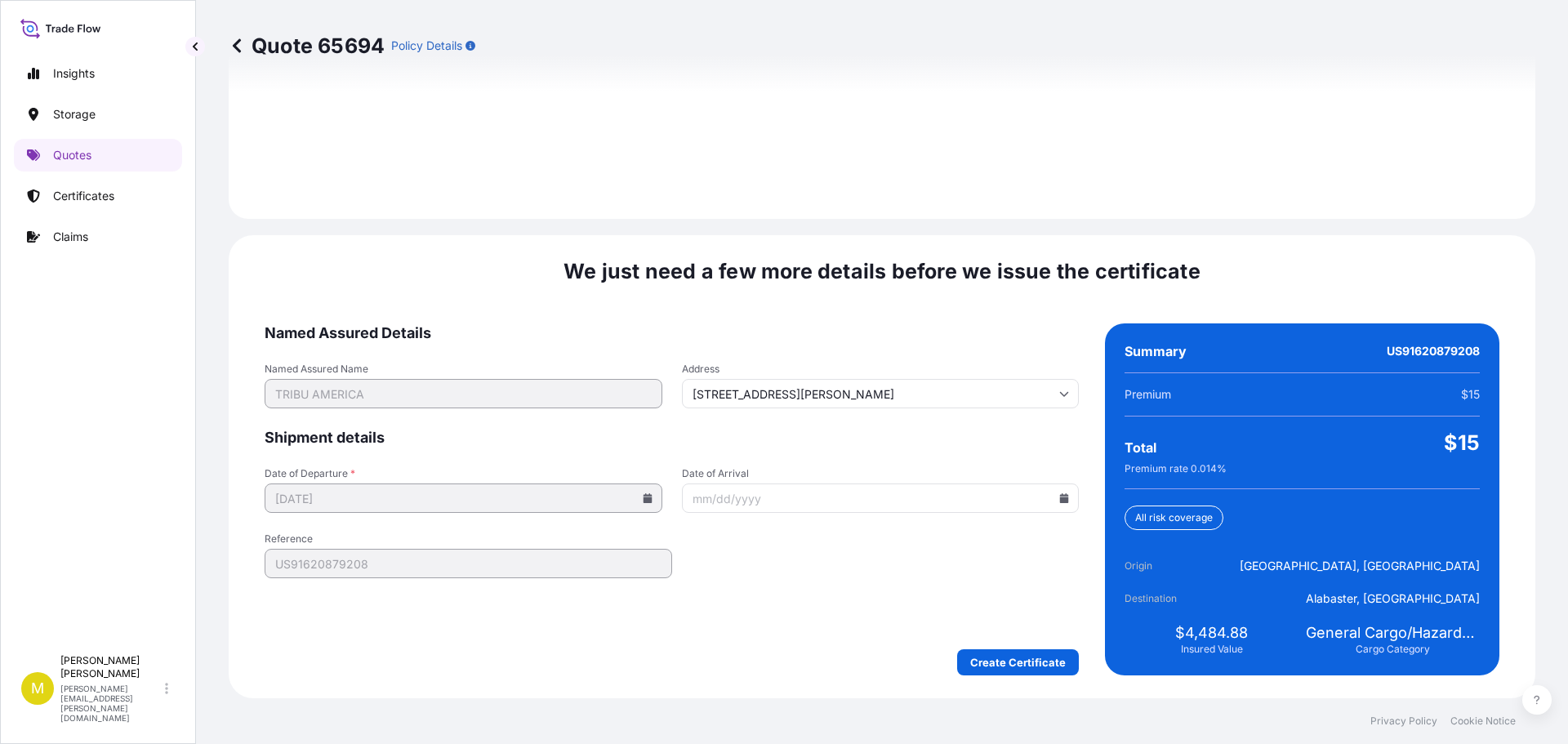
click at [1060, 498] on icon at bounding box center [1064, 498] width 9 height 10
click at [988, 224] on icon at bounding box center [986, 223] width 7 height 10
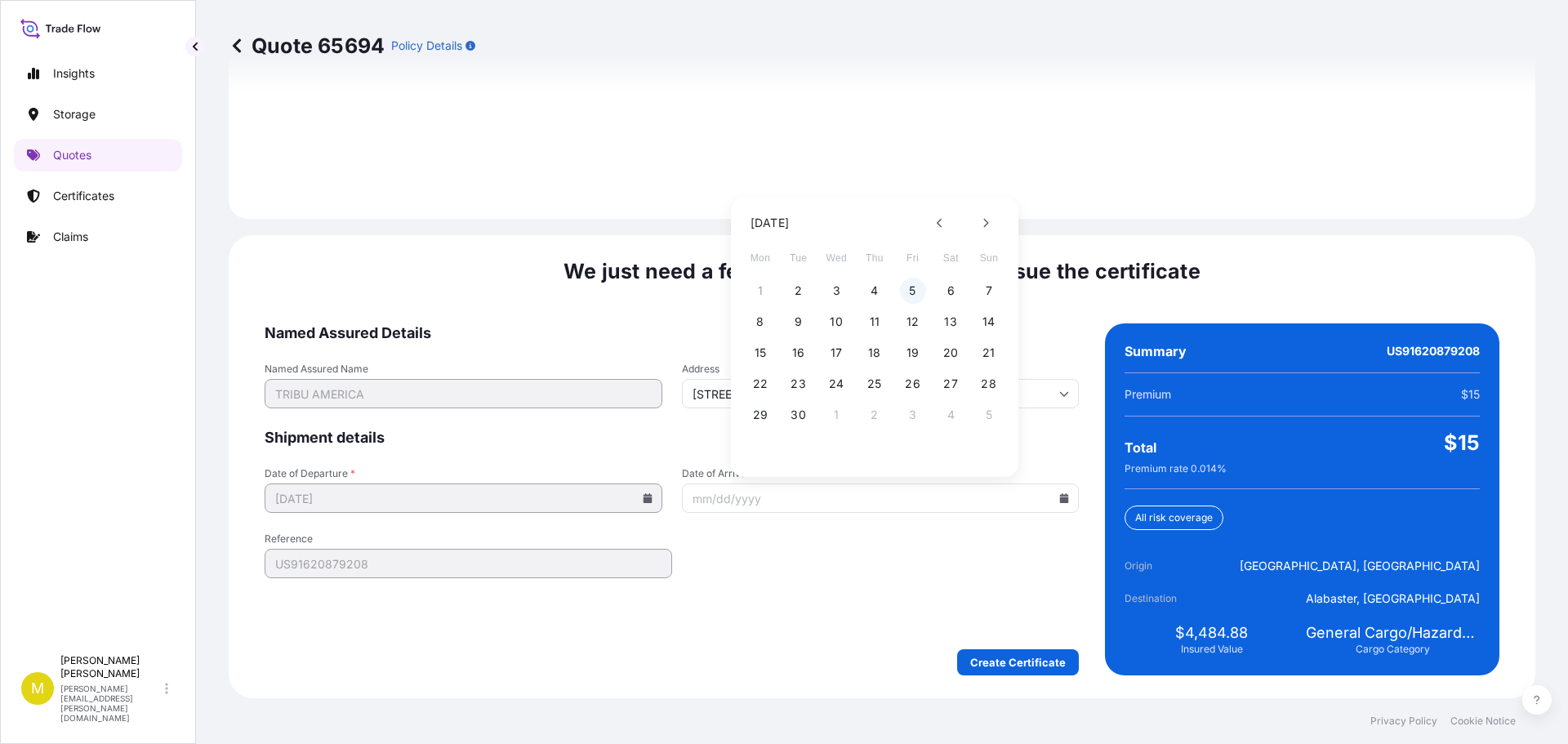
click at [909, 293] on button "5" at bounding box center [913, 290] width 26 height 26
type input "[DATE]"
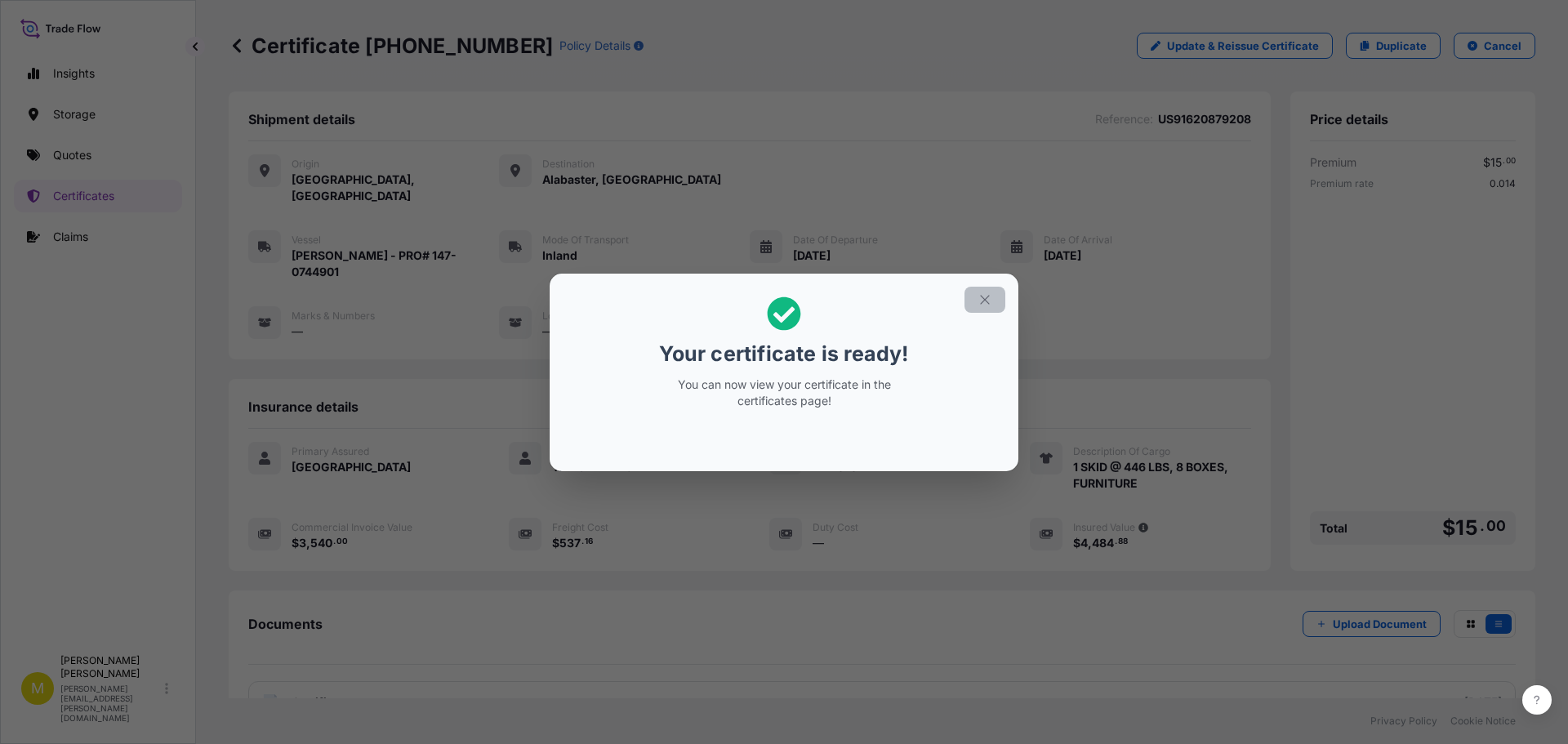
click at [989, 299] on icon "button" at bounding box center [984, 299] width 14 height 14
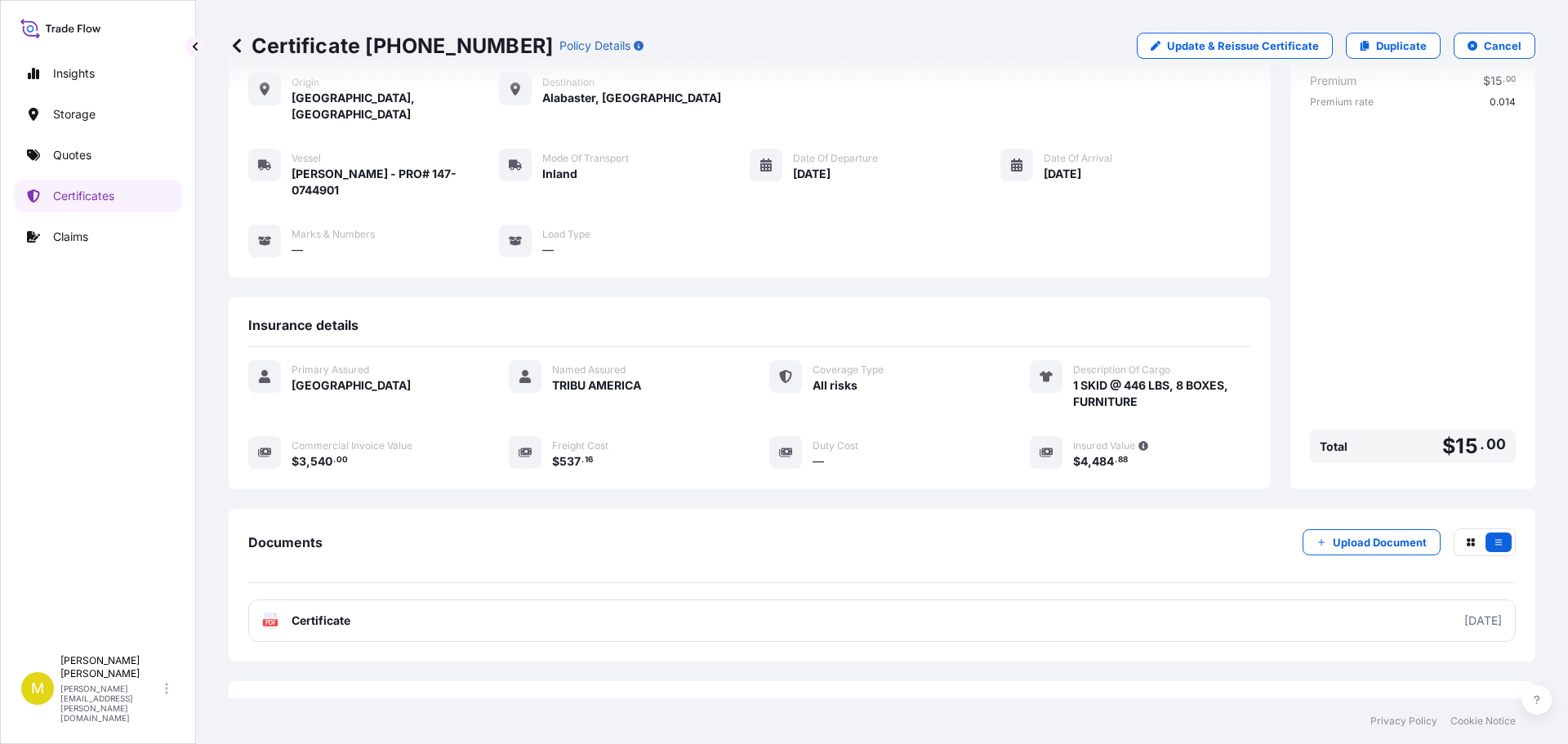
scroll to position [114, 0]
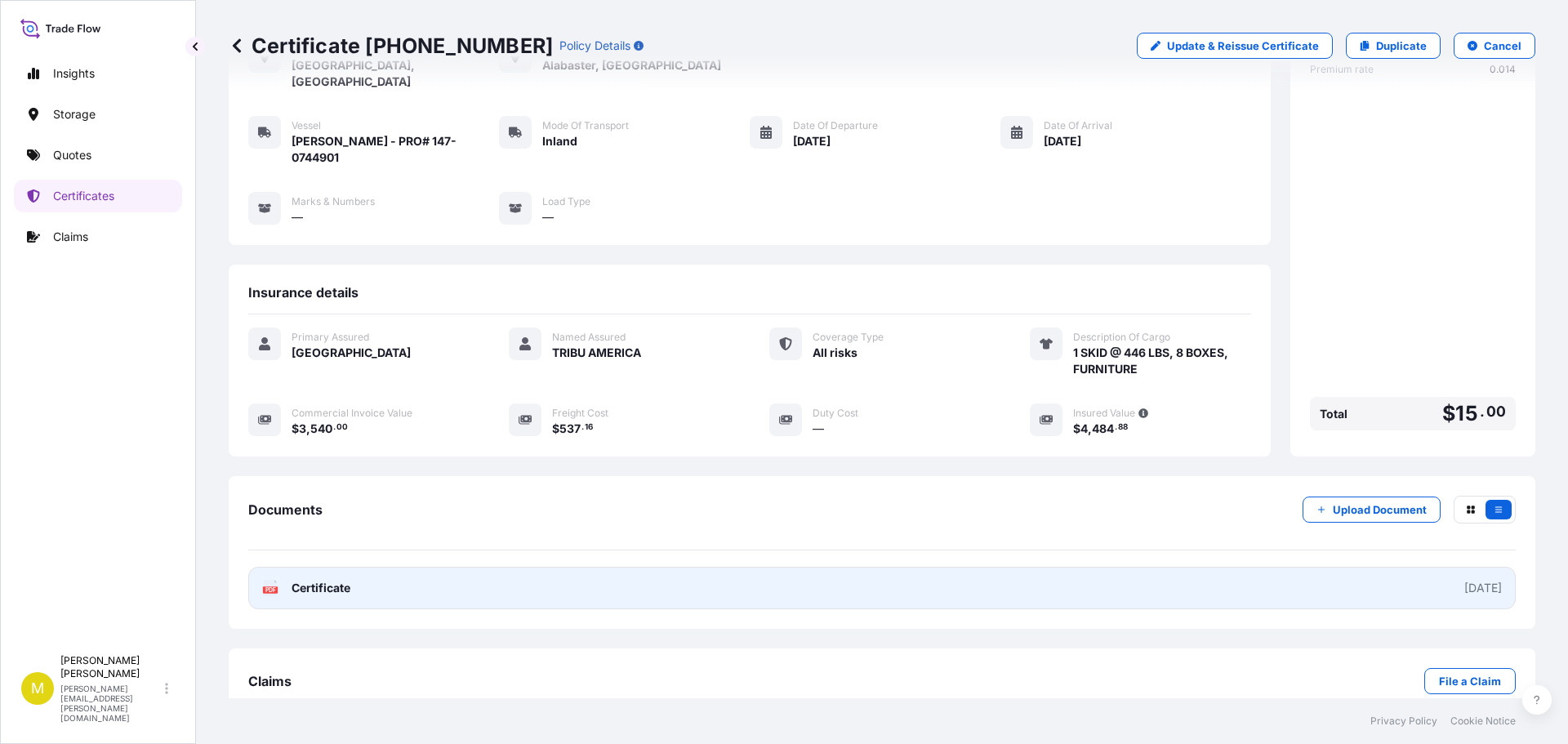
click at [324, 580] on span "Certificate" at bounding box center [321, 588] width 59 height 16
